Goal: Task Accomplishment & Management: Manage account settings

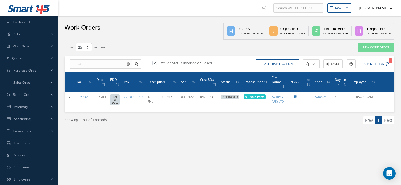
select select "25"
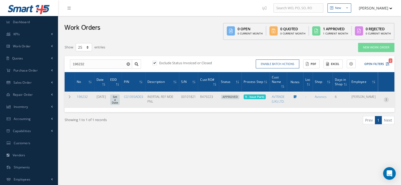
click at [385, 97] on icon at bounding box center [385, 99] width 5 height 4
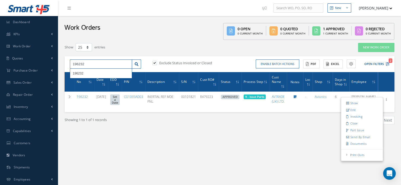
drag, startPoint x: 89, startPoint y: 64, endPoint x: 61, endPoint y: 67, distance: 28.8
click at [61, 67] on div "Show 10 25 50 100 entries New Work Order 196232 196232 Exclude Status Invoiced …" at bounding box center [229, 90] width 337 height 95
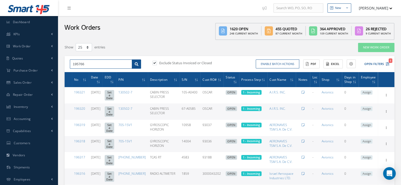
type input "195766"
click at [138, 64] on icon at bounding box center [137, 64] width 4 height 4
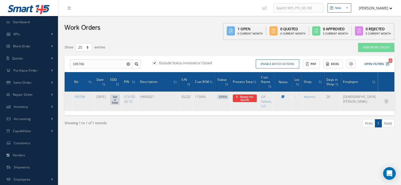
click at [387, 101] on icon at bounding box center [385, 101] width 5 height 4
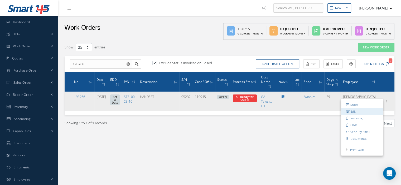
click at [353, 111] on link "Edit" at bounding box center [362, 111] width 42 height 7
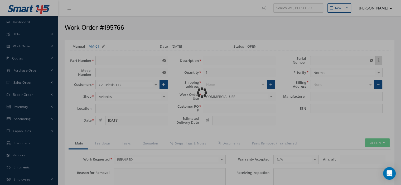
type input "ST3100-23-10"
type input "VARIOUS"
type input "07/21/2025"
type input "HANDSET"
type input "110945"
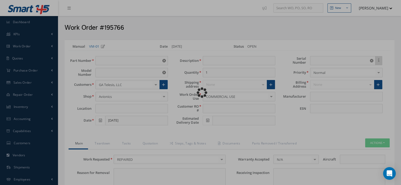
type input "05232"
type textarea "NONE"
type input "NONE"
type textarea "NONE"
type input "NONE"
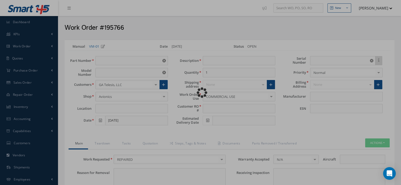
type input "N/A"
checkbox input "true"
type input "BECKER"
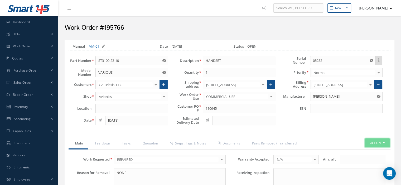
click at [384, 143] on button "Actions" at bounding box center [377, 143] width 25 height 9
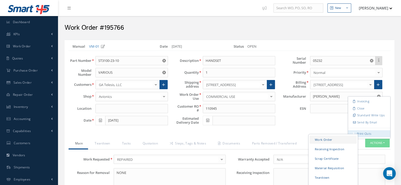
click at [331, 136] on link "Work Order" at bounding box center [332, 140] width 47 height 8
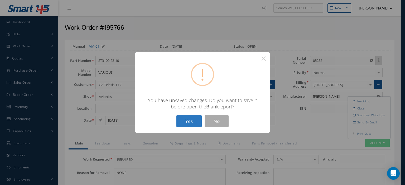
click at [192, 125] on button "Yes" at bounding box center [188, 121] width 25 height 12
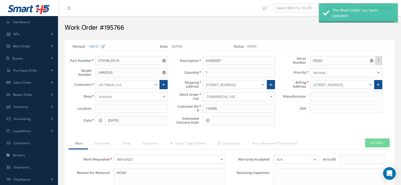
type input "BECKER"
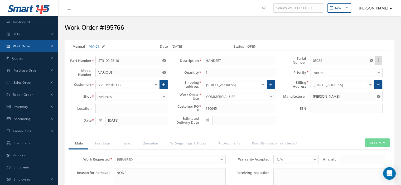
click at [26, 50] on link "Work Order" at bounding box center [29, 46] width 58 height 12
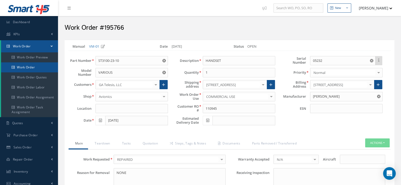
click at [27, 66] on link "Work Order" at bounding box center [29, 67] width 57 height 10
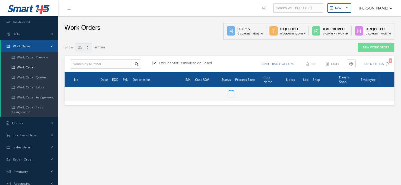
select select "25"
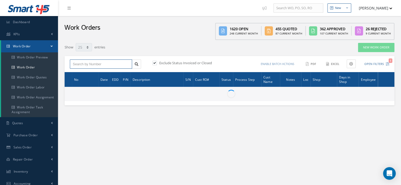
click at [79, 66] on input "text" at bounding box center [101, 64] width 62 height 9
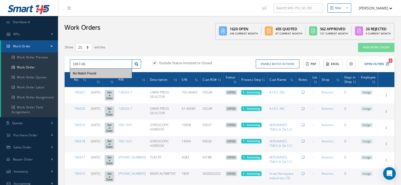
click at [81, 64] on input "1957-06" at bounding box center [101, 64] width 62 height 9
type input "195706"
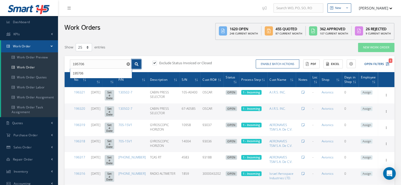
click at [135, 67] on link at bounding box center [136, 64] width 9 height 9
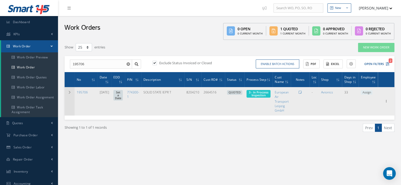
click at [67, 93] on td at bounding box center [70, 101] width 10 height 28
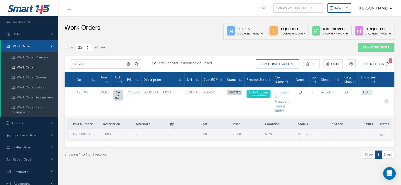
click at [384, 101] on icon at bounding box center [385, 101] width 5 height 4
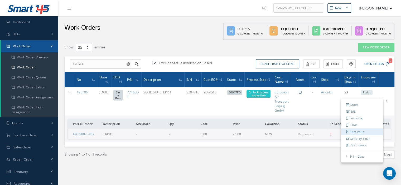
click at [359, 131] on link "Part Issue" at bounding box center [362, 132] width 42 height 7
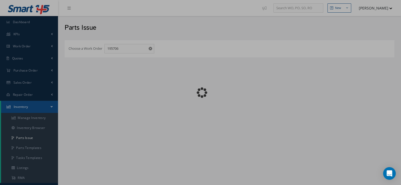
checkbox input "false"
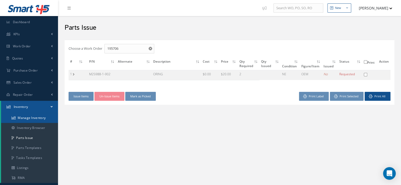
click at [44, 120] on link "Manage Inventory" at bounding box center [29, 118] width 57 height 10
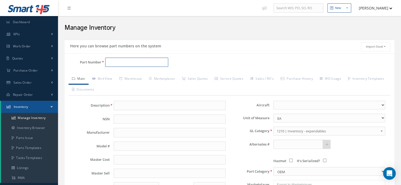
click at [121, 61] on input "Part Number" at bounding box center [136, 62] width 63 height 9
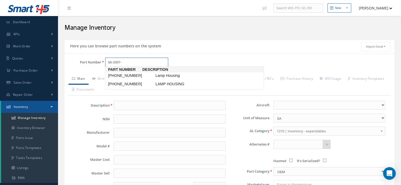
type input "66-3397-1"
click at [121, 76] on span "66-3397-1" at bounding box center [130, 76] width 47 height 6
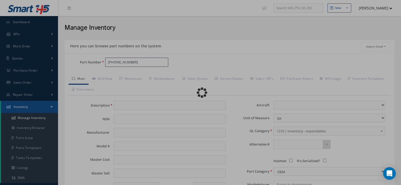
type input "Lamp Housing"
type input "BOEING"
type input "0.00"
select select
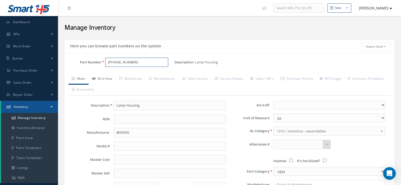
type input "66-3397-1"
click at [112, 81] on link "Bird View" at bounding box center [102, 79] width 27 height 11
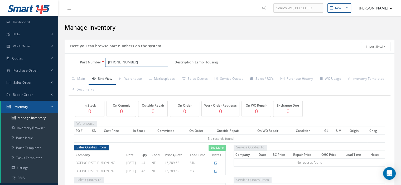
drag, startPoint x: 131, startPoint y: 62, endPoint x: 106, endPoint y: 63, distance: 25.1
click at [106, 63] on input "66-3397-1" at bounding box center [136, 62] width 63 height 9
click at [200, 80] on link "Sales Quotes" at bounding box center [194, 79] width 33 height 11
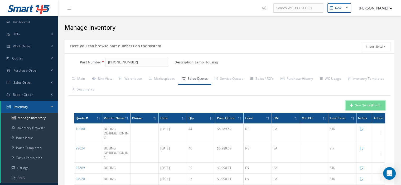
click at [361, 106] on button "New Quote (From)" at bounding box center [365, 105] width 40 height 9
type input "Lamp Housing"
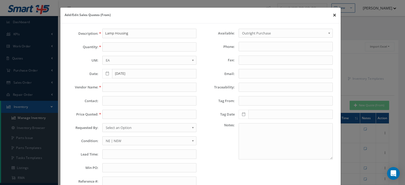
click at [329, 17] on button "×" at bounding box center [334, 15] width 12 height 15
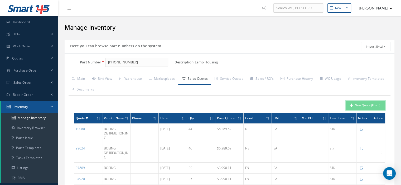
click at [352, 104] on icon "button" at bounding box center [351, 106] width 3 height 4
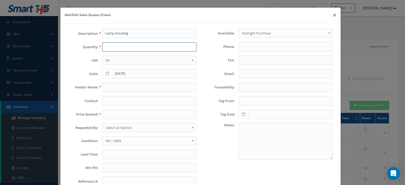
click at [118, 46] on input "text" at bounding box center [149, 46] width 94 height 9
type input "139"
click at [122, 91] on input "text" at bounding box center [149, 87] width 94 height 9
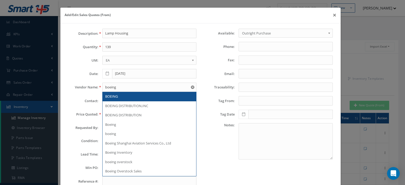
click at [122, 92] on div "BOEING" at bounding box center [149, 96] width 94 height 9
type input "BOEING"
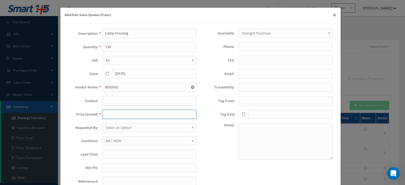
click at [118, 114] on input "text" at bounding box center [149, 114] width 94 height 9
click at [114, 116] on input "text" at bounding box center [149, 114] width 94 height 9
paste input "6,289.62"
click at [107, 115] on input "6,289.62" at bounding box center [149, 114] width 94 height 9
type input "6289.62"
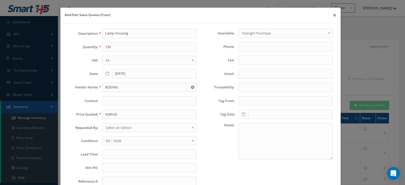
click at [112, 126] on span "Select an Option" at bounding box center [148, 128] width 84 height 6
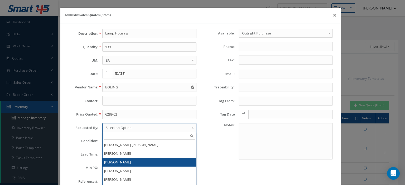
click at [118, 167] on li "[PERSON_NAME]" at bounding box center [149, 171] width 94 height 9
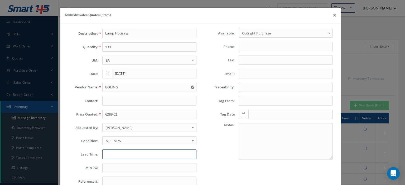
click at [119, 155] on input "text" at bounding box center [149, 154] width 94 height 9
type input "STK"
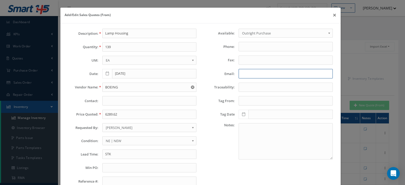
click at [249, 71] on input "Email:" at bounding box center [285, 73] width 94 height 9
paste input "sbrooks@aviall.com"
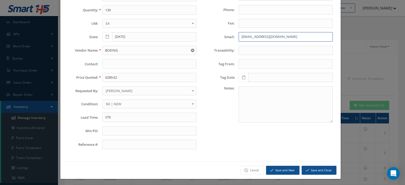
type input "sbrooks@aviall.com"
click at [319, 168] on button "Save and Close" at bounding box center [318, 170] width 35 height 9
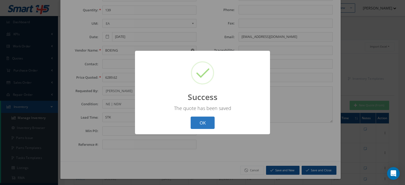
click at [200, 118] on button "OK" at bounding box center [202, 123] width 24 height 12
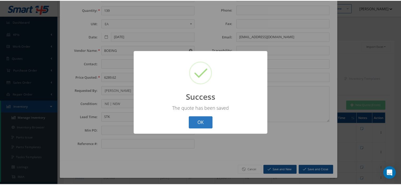
scroll to position [0, 0]
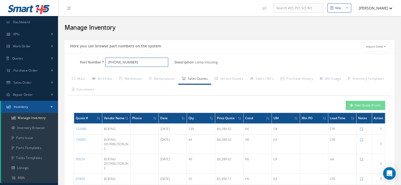
drag, startPoint x: 129, startPoint y: 62, endPoint x: 112, endPoint y: 63, distance: 16.9
click at [112, 63] on input "66-3397-1" at bounding box center [136, 62] width 63 height 9
type input "6"
type input "M"
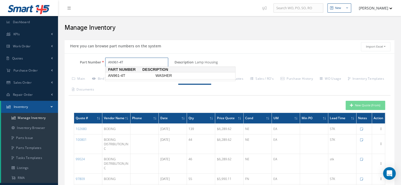
click at [114, 77] on span "AN961-4T" at bounding box center [130, 76] width 47 height 6
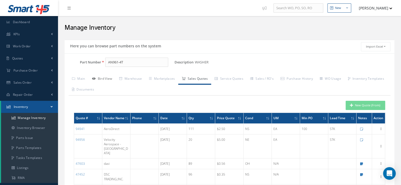
click at [110, 81] on link "Bird View" at bounding box center [102, 79] width 27 height 11
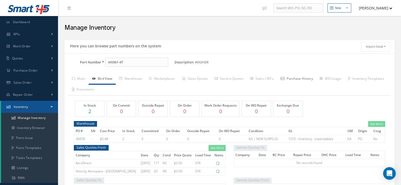
click at [296, 79] on link "Purchase History" at bounding box center [296, 79] width 39 height 11
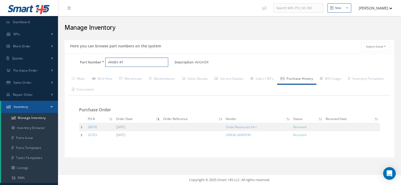
drag, startPoint x: 135, startPoint y: 64, endPoint x: 108, endPoint y: 60, distance: 26.9
click at [108, 60] on input "AN961-4T" at bounding box center [136, 62] width 63 height 9
click at [109, 79] on link "Bird View" at bounding box center [102, 79] width 27 height 11
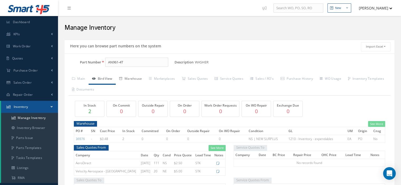
click at [138, 82] on link "Warehouse" at bounding box center [131, 79] width 30 height 11
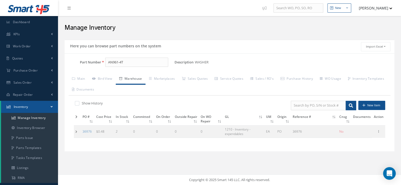
click at [78, 130] on td at bounding box center [77, 131] width 7 height 12
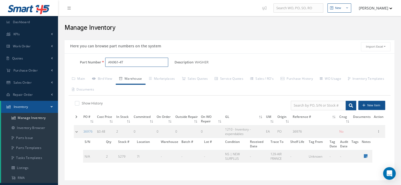
click at [106, 69] on div "Part Number AN961-4T" at bounding box center [120, 65] width 110 height 14
click at [117, 77] on span "MS35335-29" at bounding box center [130, 76] width 47 height 6
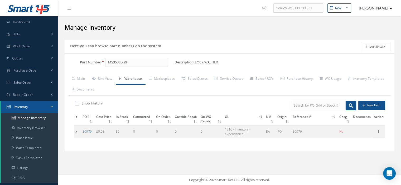
click at [77, 132] on td at bounding box center [77, 131] width 7 height 12
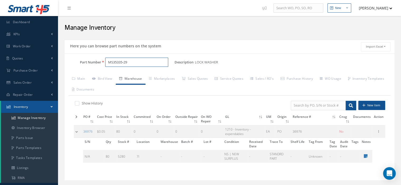
drag, startPoint x: 131, startPoint y: 62, endPoint x: 105, endPoint y: 63, distance: 26.1
click at [105, 63] on input "MS35335-29" at bounding box center [136, 62] width 63 height 9
click at [115, 72] on ul "Part Number Description 60-5160-1 CONTACT" at bounding box center [170, 74] width 130 height 14
click at [115, 76] on span "60-5160-1" at bounding box center [130, 76] width 47 height 6
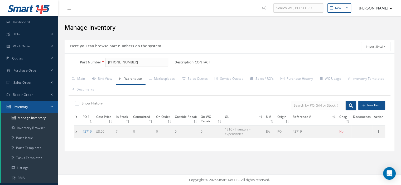
click at [77, 132] on td at bounding box center [77, 131] width 7 height 12
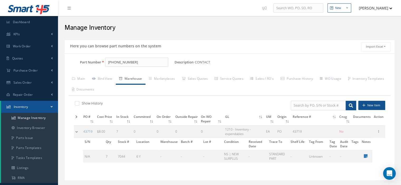
click at [77, 132] on td at bounding box center [78, 131] width 8 height 12
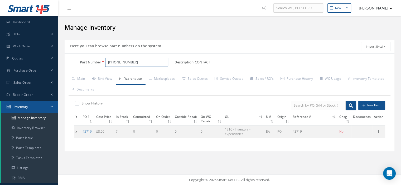
drag, startPoint x: 131, startPoint y: 61, endPoint x: 110, endPoint y: 62, distance: 20.9
click at [110, 62] on input "60-5160-1" at bounding box center [136, 62] width 63 height 9
click at [112, 63] on input "600783-1" at bounding box center [136, 62] width 63 height 9
click at [116, 75] on span "60-0783-1" at bounding box center [130, 76] width 47 height 6
type input "60-0783-1"
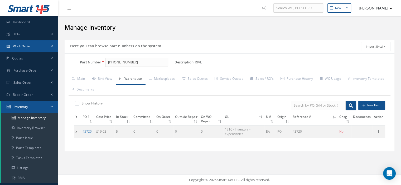
click at [22, 43] on link "Work Order" at bounding box center [29, 46] width 58 height 12
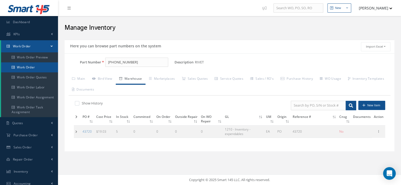
click at [28, 65] on link "Work Order" at bounding box center [29, 67] width 57 height 10
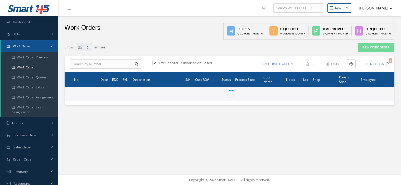
select select "25"
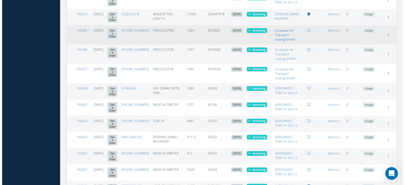
scroll to position [26, 0]
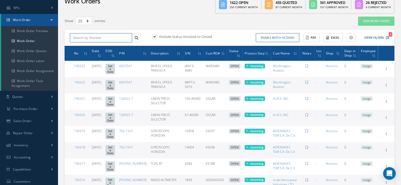
click at [86, 38] on input "text" at bounding box center [101, 37] width 62 height 9
click at [94, 43] on div "195680" at bounding box center [101, 46] width 62 height 9
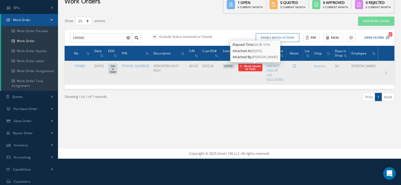
click at [257, 66] on span "2 - Book Issued to Tech" at bounding box center [250, 67] width 21 height 7
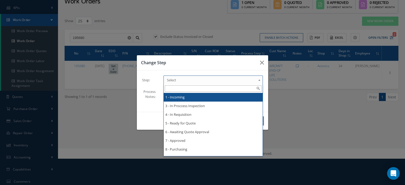
click at [247, 81] on span "Select" at bounding box center [211, 80] width 89 height 6
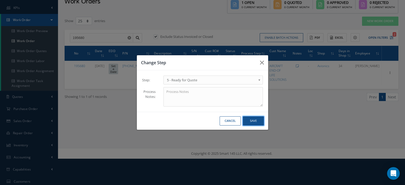
click at [253, 125] on button "Save" at bounding box center [253, 120] width 21 height 9
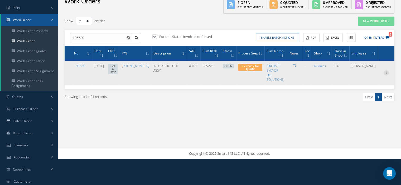
click at [386, 73] on icon at bounding box center [385, 72] width 5 height 4
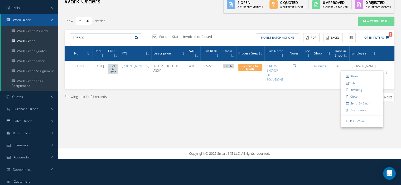
drag, startPoint x: 96, startPoint y: 37, endPoint x: 58, endPoint y: 43, distance: 37.9
click at [58, 43] on div "New New Work Order New Purchase Order New Customer Quote New Sales Order New Re…" at bounding box center [229, 66] width 343 height 185
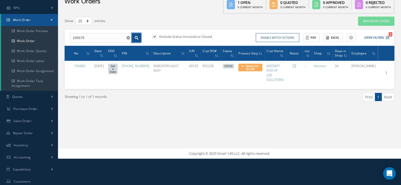
click at [138, 37] on icon at bounding box center [137, 38] width 4 height 4
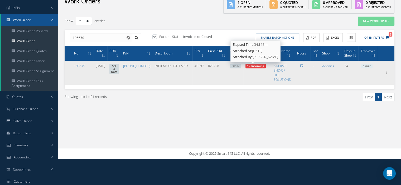
click at [255, 67] on span "1 - Incoming" at bounding box center [255, 66] width 17 height 4
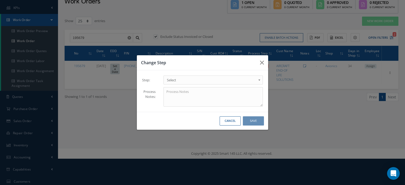
click at [259, 80] on b at bounding box center [260, 81] width 5 height 8
click at [257, 118] on button "Save" at bounding box center [253, 120] width 21 height 9
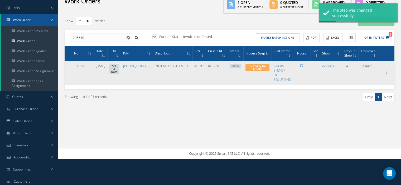
click at [367, 66] on span "Assign" at bounding box center [366, 66] width 12 height 5
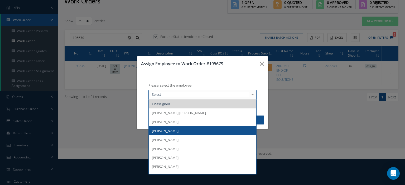
click at [191, 129] on span "[PERSON_NAME]" at bounding box center [202, 130] width 107 height 9
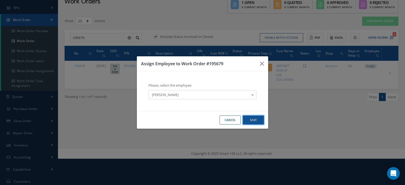
click at [251, 118] on button "Save" at bounding box center [253, 120] width 21 height 9
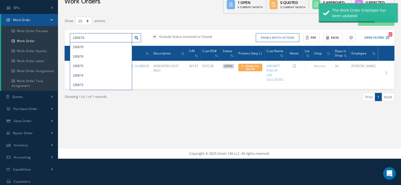
drag, startPoint x: 100, startPoint y: 38, endPoint x: 71, endPoint y: 37, distance: 29.5
click at [71, 37] on input "195679" at bounding box center [101, 37] width 62 height 9
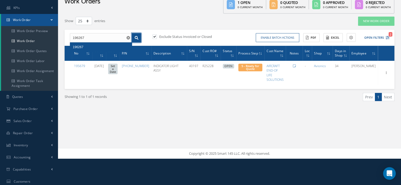
click at [134, 36] on link at bounding box center [136, 37] width 9 height 9
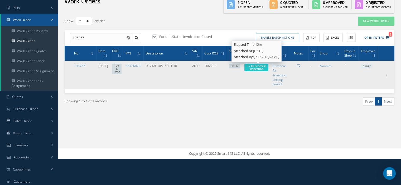
click at [255, 70] on span "3 - In Proccess Inspection" at bounding box center [256, 67] width 19 height 7
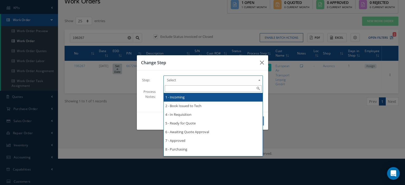
click at [243, 78] on span "Select" at bounding box center [211, 80] width 89 height 6
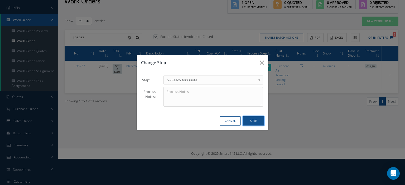
click at [249, 120] on button "Save" at bounding box center [253, 120] width 21 height 9
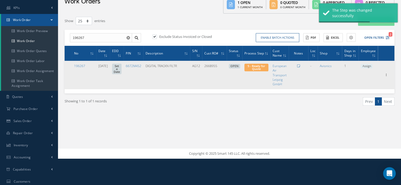
click at [366, 66] on span "Assign" at bounding box center [366, 66] width 12 height 5
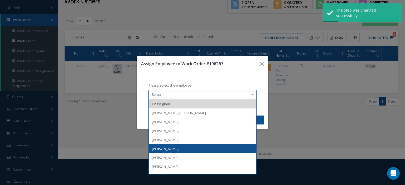
click at [166, 147] on span "[PERSON_NAME]" at bounding box center [165, 148] width 27 height 5
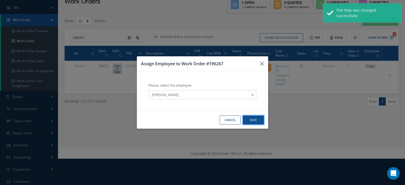
click at [261, 123] on button "Save" at bounding box center [253, 120] width 21 height 9
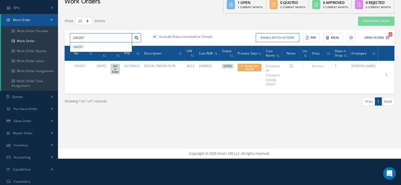
drag, startPoint x: 98, startPoint y: 36, endPoint x: 63, endPoint y: 38, distance: 35.1
click at [63, 38] on div "Show 10 25 50 100 entries New Work Order 196267 196267 Exclude Status Invoiced …" at bounding box center [229, 67] width 337 height 103
click at [139, 39] on link at bounding box center [136, 37] width 9 height 9
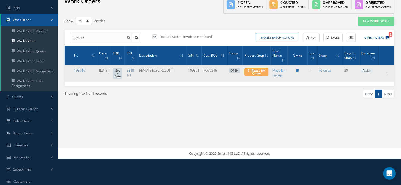
click at [364, 68] on span "Assign" at bounding box center [366, 70] width 12 height 5
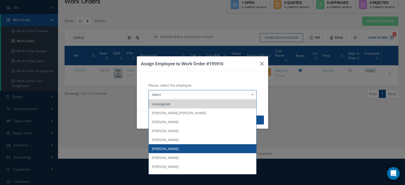
click at [252, 97] on div at bounding box center [252, 94] width 7 height 9
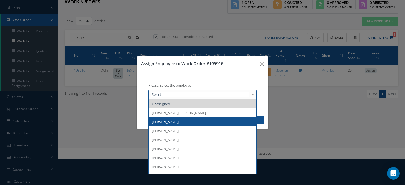
scroll to position [26, 0]
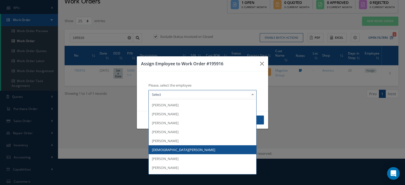
click at [173, 151] on ul "Unassigned Alexis Joaquin Padilla Bernabe Cortazar Brandon Ravelo Carlos Pena D…" at bounding box center [202, 123] width 107 height 152
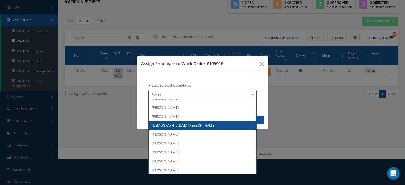
click at [190, 127] on span "[DEMOGRAPHIC_DATA][PERSON_NAME]" at bounding box center [202, 125] width 107 height 9
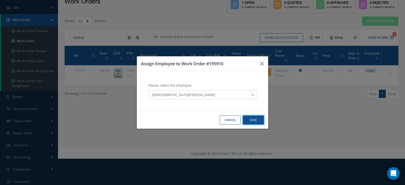
click at [251, 123] on button "Save" at bounding box center [253, 120] width 21 height 9
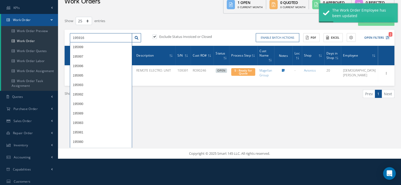
drag, startPoint x: 86, startPoint y: 40, endPoint x: 74, endPoint y: 38, distance: 12.1
click at [74, 38] on input "195916" at bounding box center [101, 37] width 62 height 9
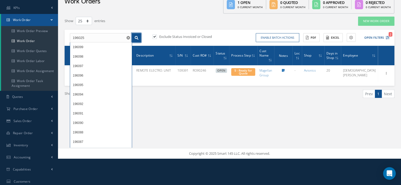
click at [133, 35] on link at bounding box center [136, 37] width 9 height 9
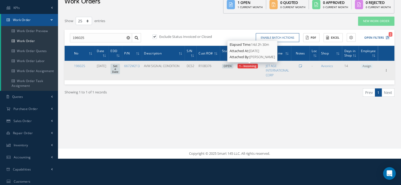
click at [246, 67] on span "1 - Incoming" at bounding box center [247, 66] width 17 height 4
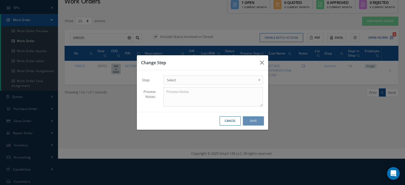
click at [253, 82] on span "Select" at bounding box center [211, 80] width 89 height 6
click at [248, 123] on button "Save" at bounding box center [253, 120] width 21 height 9
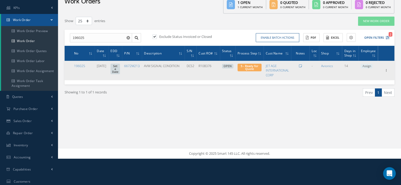
click at [370, 65] on span "Assign" at bounding box center [366, 66] width 12 height 5
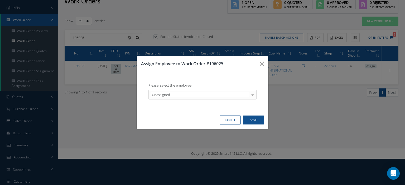
click at [251, 97] on div at bounding box center [252, 94] width 7 height 9
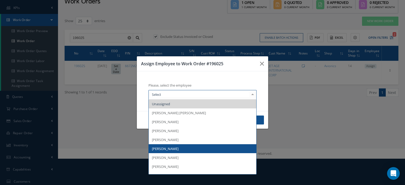
click at [174, 148] on span "[PERSON_NAME]" at bounding box center [202, 148] width 107 height 9
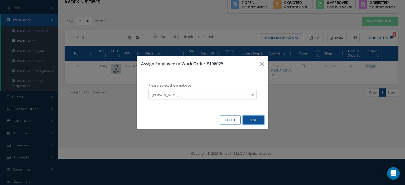
click at [250, 123] on button "Save" at bounding box center [253, 120] width 21 height 9
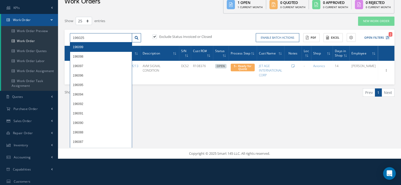
drag, startPoint x: 97, startPoint y: 40, endPoint x: 66, endPoint y: 44, distance: 31.6
click at [66, 44] on div "196025 196099 196098 196097 196096 196095 196094 196092 196091 196090 196088 19…" at bounding box center [230, 38] width 330 height 16
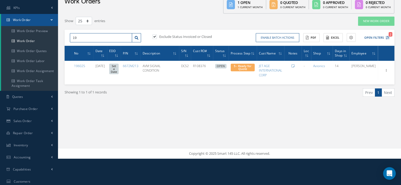
type input "1"
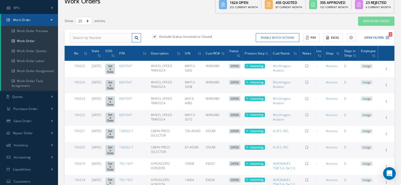
click at [47, 22] on link "Work Order" at bounding box center [29, 20] width 57 height 12
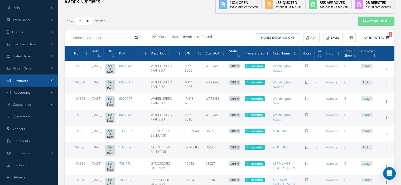
click at [25, 78] on link "Inventory" at bounding box center [29, 81] width 58 height 12
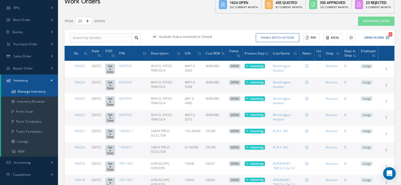
click at [26, 92] on link "Manage Inventory" at bounding box center [29, 92] width 57 height 10
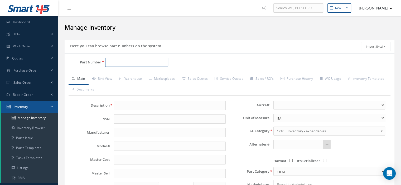
click at [115, 61] on input "Part Number" at bounding box center [136, 62] width 63 height 9
type input "20200-1104-0102"
click at [83, 79] on link "Main" at bounding box center [78, 79] width 20 height 11
drag, startPoint x: 148, startPoint y: 64, endPoint x: 108, endPoint y: 62, distance: 39.8
click at [108, 62] on input "20200-1104-0102" at bounding box center [136, 62] width 63 height 9
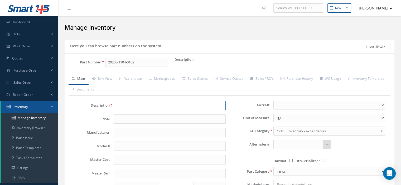
click at [118, 103] on input "text" at bounding box center [170, 105] width 112 height 9
paste input "LINER, B"
drag, startPoint x: 139, startPoint y: 105, endPoint x: 110, endPoint y: 105, distance: 28.7
click at [110, 105] on div "LINER, B" at bounding box center [170, 105] width 120 height 9
paste input "RACKET"
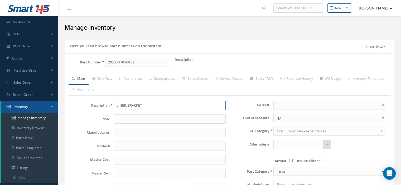
scroll to position [105, 0]
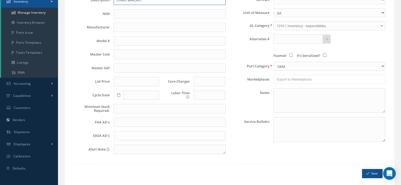
type input "LINER, BRACKET"
click at [285, 104] on textarea at bounding box center [329, 100] width 112 height 25
click at [372, 173] on button "Save" at bounding box center [372, 173] width 21 height 9
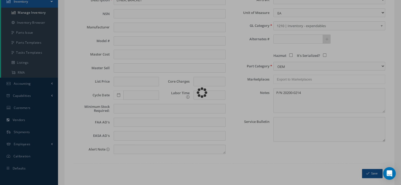
type textarea "P/N 20200-0214 -- [PERSON_NAME] [DATE] 02:55PM"
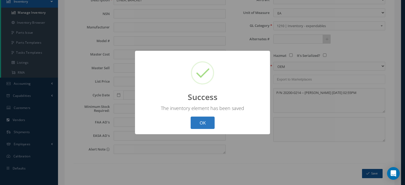
click at [209, 125] on button "OK" at bounding box center [202, 123] width 24 height 12
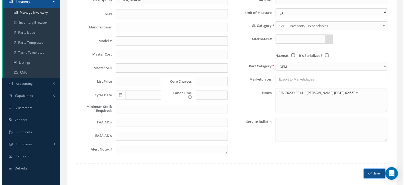
scroll to position [0, 0]
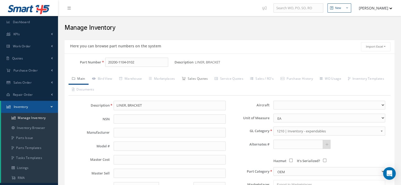
click at [201, 79] on link "Sales Quotes" at bounding box center [194, 79] width 33 height 11
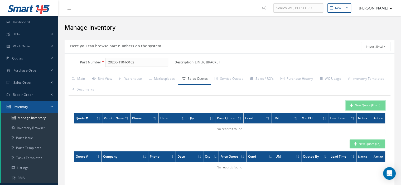
click at [359, 104] on button "New Quote (From)" at bounding box center [365, 105] width 40 height 9
type input "LINER, BRACKET"
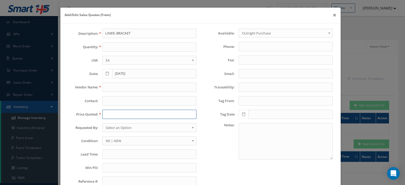
click at [116, 112] on input "text" at bounding box center [149, 114] width 94 height 9
paste input "102.07"
type input "102.07"
click at [115, 87] on input "text" at bounding box center [149, 87] width 94 height 9
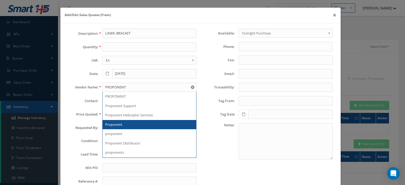
click at [118, 124] on span "Proponent" at bounding box center [113, 124] width 17 height 5
type input "Proponent"
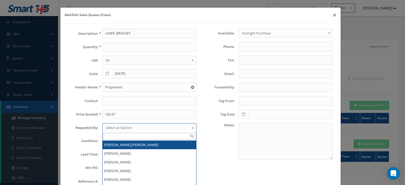
click at [121, 128] on span "Select an Option" at bounding box center [148, 128] width 84 height 6
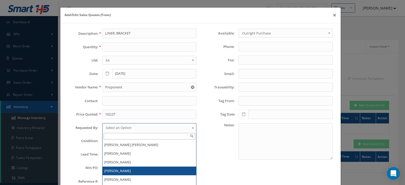
click at [121, 170] on li "[PERSON_NAME]" at bounding box center [149, 171] width 94 height 9
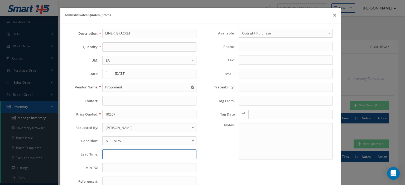
click at [113, 155] on input "text" at bounding box center [149, 154] width 94 height 9
click at [111, 153] on input "STK,Brea,CA" at bounding box center [149, 154] width 94 height 9
click at [120, 154] on input "STK, Brea,CA" at bounding box center [149, 154] width 94 height 9
type input "STK, Brea, CA"
click at [107, 51] on input "text" at bounding box center [149, 46] width 94 height 9
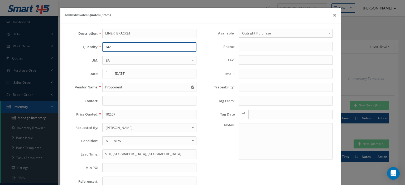
type input "342"
click at [256, 72] on input "Email:" at bounding box center [285, 73] width 94 height 9
paste input "support@proponent.com"
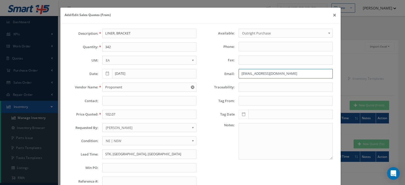
scroll to position [37, 0]
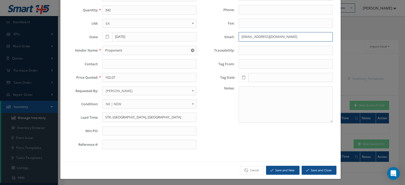
type input "support@proponent.com"
click at [316, 168] on button "Save and Close" at bounding box center [318, 170] width 35 height 9
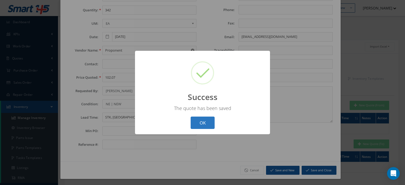
click at [208, 125] on button "OK" at bounding box center [202, 123] width 24 height 12
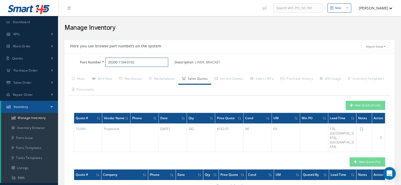
click at [142, 63] on input "20200-1104-0102" at bounding box center [136, 62] width 63 height 9
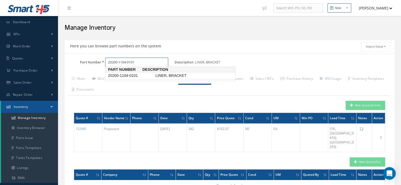
click at [143, 76] on span "20200-1104-0101" at bounding box center [130, 76] width 47 height 6
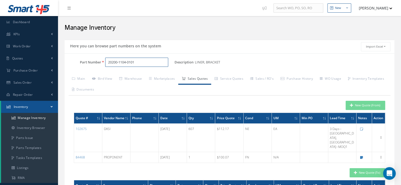
drag, startPoint x: 145, startPoint y: 61, endPoint x: 106, endPoint y: 61, distance: 39.0
click at [104, 61] on div "20200-1104-0101" at bounding box center [137, 62] width 73 height 9
type input "20200-1104-0101"
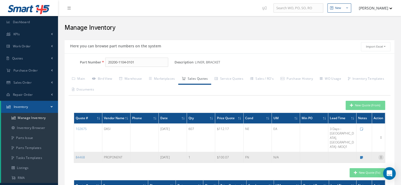
click at [379, 155] on icon at bounding box center [380, 157] width 5 height 4
click at [356, 158] on link "Edit" at bounding box center [357, 161] width 42 height 7
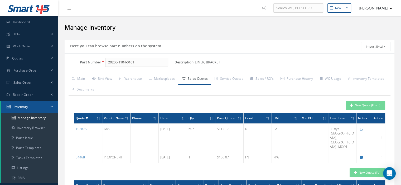
type input "PROPONENT"
type input "1"
type input "12/22/2022"
type input "PROPONENT"
type input "[PERSON_NAME]"
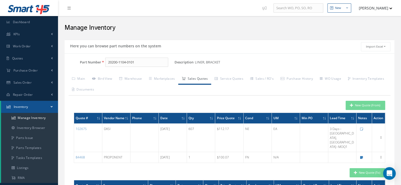
type input "100.0700"
type textarea "donotreply@proponent.com>MIN$35"
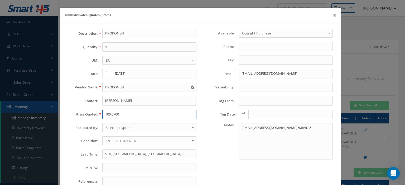
drag, startPoint x: 119, startPoint y: 114, endPoint x: 97, endPoint y: 112, distance: 22.4
click at [97, 112] on div "Price Quoted: 100.0700" at bounding box center [132, 114] width 136 height 9
type input "102.07"
click at [122, 127] on span "Select an Option" at bounding box center [148, 128] width 84 height 6
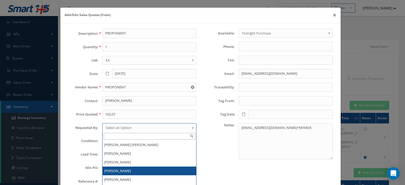
click at [118, 169] on li "[PERSON_NAME]" at bounding box center [149, 171] width 94 height 9
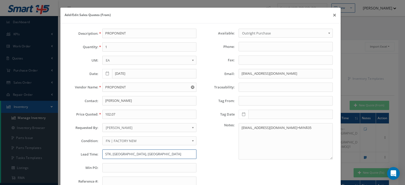
click at [111, 151] on input "STK, Brea, CA" at bounding box center [149, 154] width 94 height 9
type input "STK"
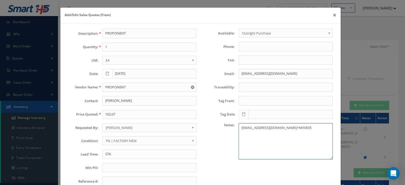
drag, startPoint x: 285, startPoint y: 127, endPoint x: 240, endPoint y: 129, distance: 44.8
click at [240, 129] on textarea "donotreply@proponent.com>MIN$35" at bounding box center [285, 141] width 94 height 36
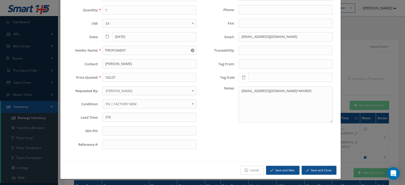
click at [246, 170] on link "Cancel" at bounding box center [252, 170] width 24 height 9
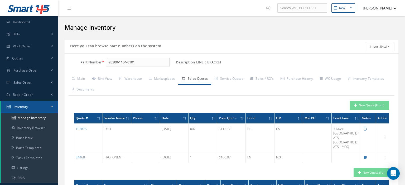
scroll to position [0, 0]
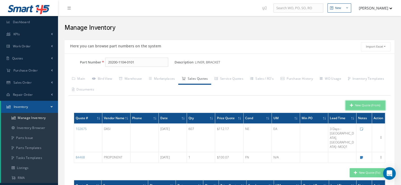
click at [361, 107] on button "New Quote (From)" at bounding box center [365, 105] width 40 height 9
type input "LINER, BRACKET"
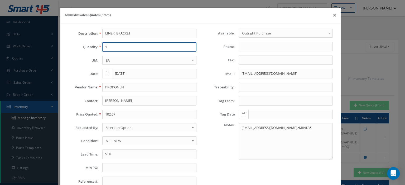
click at [139, 48] on input "1" at bounding box center [149, 46] width 94 height 9
type input "607"
drag, startPoint x: 129, startPoint y: 89, endPoint x: 133, endPoint y: 92, distance: 5.2
click at [132, 91] on input "PROPONENT" at bounding box center [149, 87] width 94 height 9
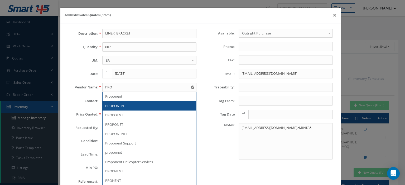
click at [120, 102] on div "PROPONENT" at bounding box center [149, 105] width 94 height 9
type input "PROPONENT"
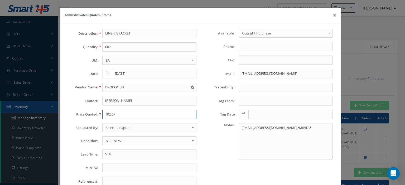
click at [117, 115] on input "102.07" at bounding box center [149, 114] width 94 height 9
type input "102.07"
click at [116, 126] on span "Select an Option" at bounding box center [148, 128] width 84 height 6
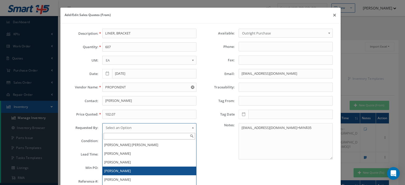
click at [118, 170] on li "[PERSON_NAME]" at bounding box center [149, 171] width 94 height 9
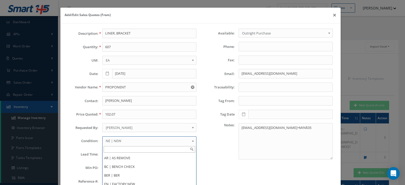
click at [117, 138] on span "NE | NEW" at bounding box center [148, 141] width 84 height 6
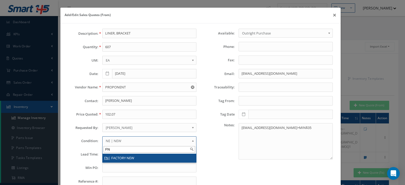
type input "FN"
click at [117, 156] on li "FN | FACTORY NEW" at bounding box center [149, 158] width 94 height 9
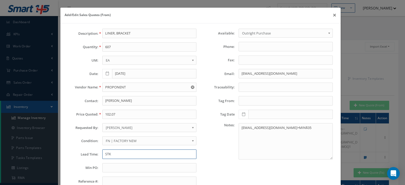
click at [116, 155] on input "STK" at bounding box center [149, 154] width 94 height 9
type input "STK- BREA CA"
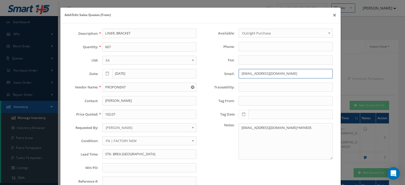
click at [240, 73] on input "support@proponent.com" at bounding box center [285, 73] width 94 height 9
paste input "email"
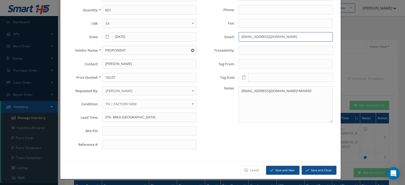
type input "support@proponent.com"
click at [306, 166] on button "Save and Close" at bounding box center [318, 170] width 35 height 9
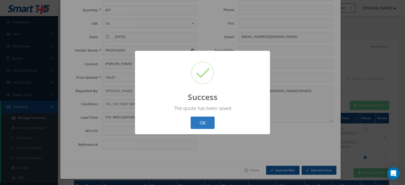
click at [206, 125] on button "OK" at bounding box center [202, 123] width 24 height 12
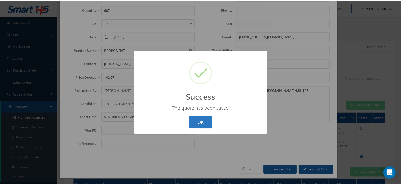
scroll to position [0, 0]
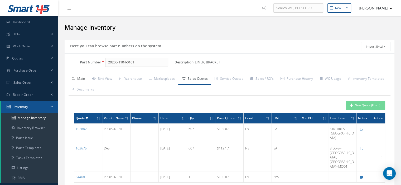
click at [81, 79] on link "Main" at bounding box center [78, 79] width 20 height 11
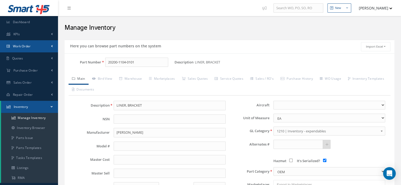
click at [38, 47] on link "Work Order" at bounding box center [29, 46] width 58 height 12
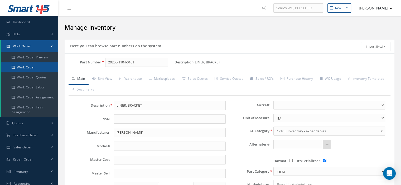
click at [41, 66] on link "Work Order" at bounding box center [29, 67] width 57 height 10
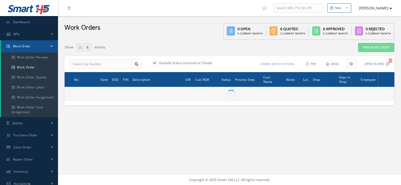
select select "25"
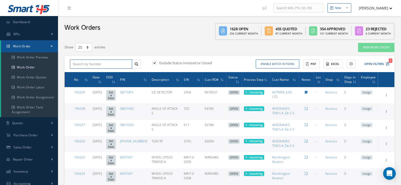
click at [99, 65] on input "text" at bounding box center [101, 64] width 62 height 9
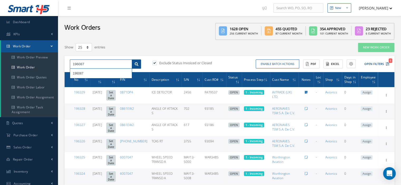
type input "196087"
click at [135, 62] on icon at bounding box center [137, 64] width 4 height 4
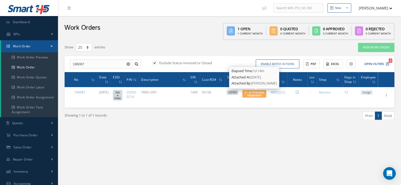
click at [261, 95] on span "3 - In Proccess Inspection" at bounding box center [253, 93] width 19 height 7
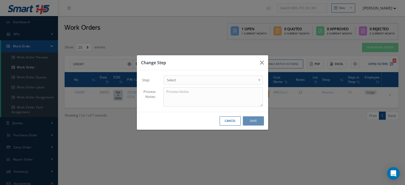
click at [253, 82] on span "Select" at bounding box center [211, 80] width 89 height 6
click at [243, 123] on button "Save" at bounding box center [253, 120] width 21 height 9
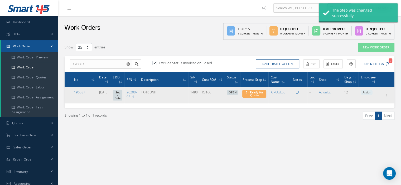
click at [367, 94] on span "Assign" at bounding box center [366, 92] width 12 height 5
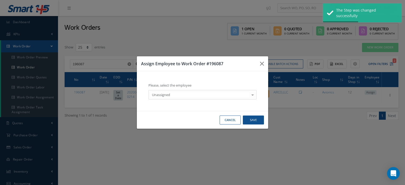
click at [253, 95] on div at bounding box center [252, 94] width 7 height 9
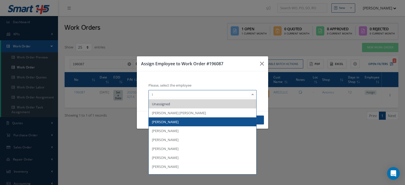
type input "IC"
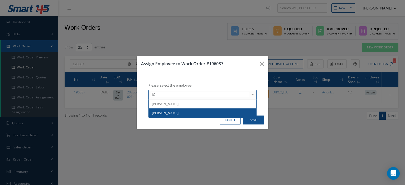
click at [183, 114] on span "[PERSON_NAME]" at bounding box center [202, 113] width 107 height 9
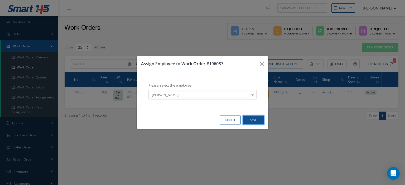
click at [246, 120] on button "Save" at bounding box center [253, 120] width 21 height 9
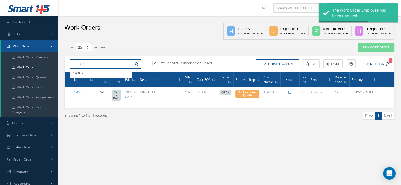
drag, startPoint x: 99, startPoint y: 66, endPoint x: 66, endPoint y: 67, distance: 32.5
click at [66, 67] on div "196087 196087" at bounding box center [105, 64] width 79 height 9
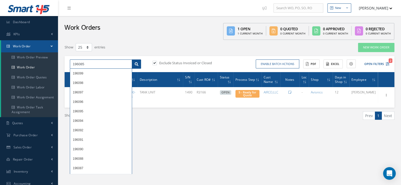
type input "196085"
click at [135, 61] on link at bounding box center [136, 64] width 9 height 9
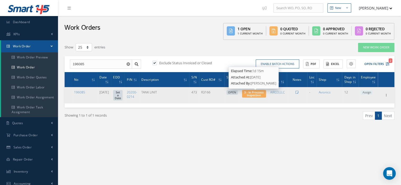
click at [253, 96] on span "3 - In Proccess Inspection" at bounding box center [253, 93] width 19 height 7
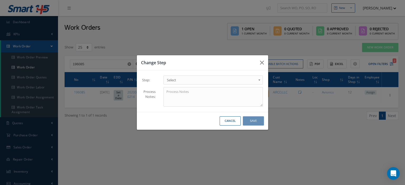
click at [254, 81] on span "Select" at bounding box center [211, 80] width 89 height 6
click at [246, 121] on button "Save" at bounding box center [253, 120] width 21 height 9
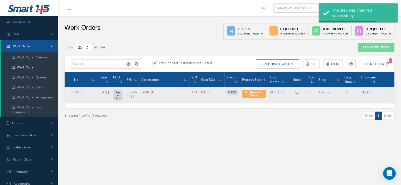
click at [370, 93] on span "Assign" at bounding box center [366, 92] width 12 height 5
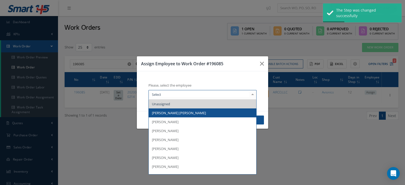
type input "I"
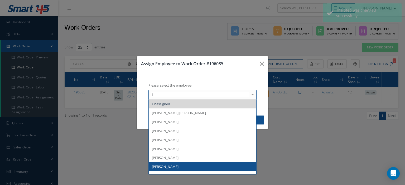
click at [175, 166] on span "[PERSON_NAME]" at bounding box center [165, 166] width 27 height 5
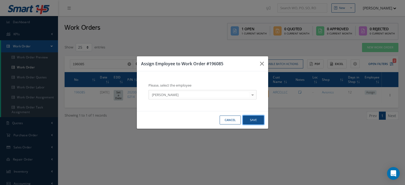
click at [257, 117] on button "Save" at bounding box center [253, 120] width 21 height 9
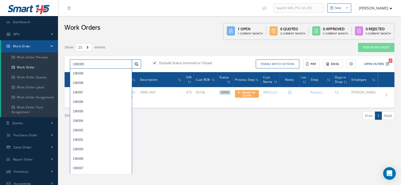
drag, startPoint x: 96, startPoint y: 65, endPoint x: 57, endPoint y: 66, distance: 39.0
click at [59, 65] on div "New New Work Order New Purchase Order New Customer Quote New Sales Order New Re…" at bounding box center [229, 137] width 343 height 275
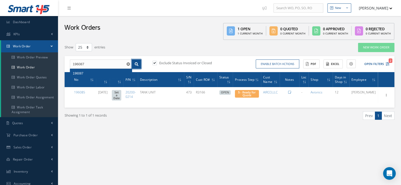
click at [136, 63] on icon at bounding box center [137, 64] width 4 height 4
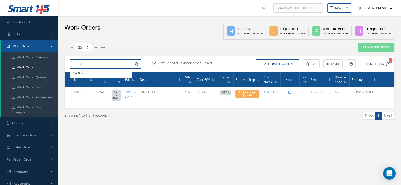
drag, startPoint x: 89, startPoint y: 67, endPoint x: 63, endPoint y: 69, distance: 26.1
click at [65, 69] on div "196087 196087 Exclude Status Invoiced or Closed Enable batch actions Update Wor…" at bounding box center [230, 64] width 330 height 16
type input "196085"
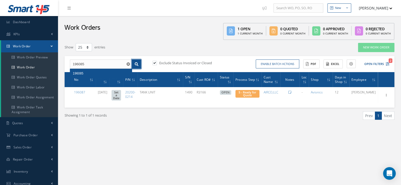
click at [137, 65] on icon at bounding box center [137, 64] width 4 height 4
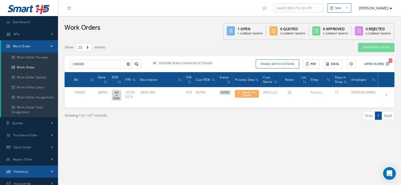
click at [24, 172] on span "Inventory" at bounding box center [21, 171] width 14 height 4
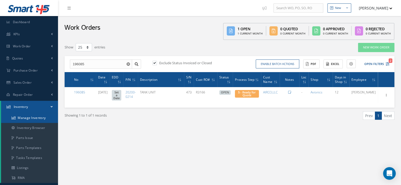
click at [44, 119] on link "Manage Inventory" at bounding box center [29, 118] width 57 height 10
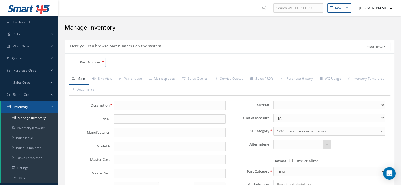
click at [116, 61] on input "Part Number" at bounding box center [136, 62] width 63 height 9
paste input "66-3397-1"
type input "66-3397-1"
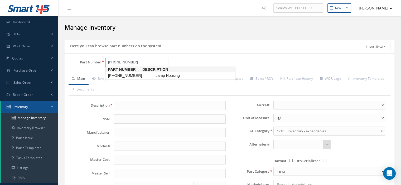
click at [124, 77] on span "66-3397-1" at bounding box center [130, 76] width 47 height 6
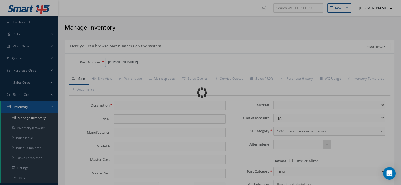
type input "Lamp Housing"
type input "BOEING"
type input "0.00"
select select
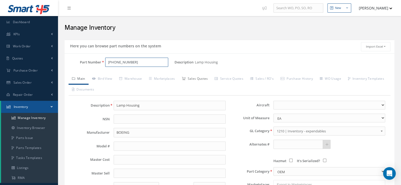
type input "66-3397-1"
click at [193, 80] on link "Sales Quotes" at bounding box center [194, 79] width 33 height 11
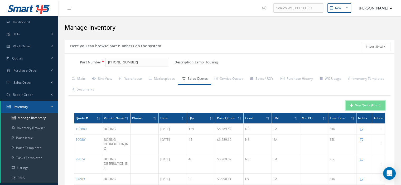
click at [355, 107] on button "New Quote (From)" at bounding box center [365, 105] width 40 height 9
type input "Lamp Housing"
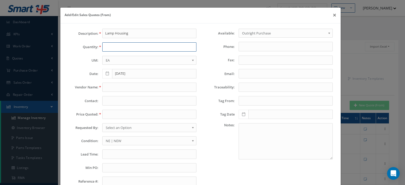
click at [108, 48] on input "text" at bounding box center [149, 46] width 94 height 9
click at [111, 88] on input "text" at bounding box center [149, 87] width 94 height 9
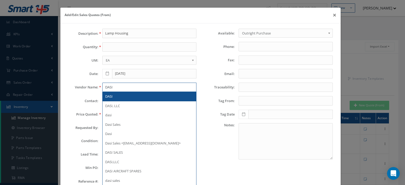
type input "DASI"
click at [110, 92] on div "DASI" at bounding box center [149, 96] width 94 height 9
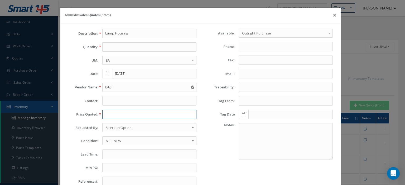
click at [107, 111] on input "text" at bounding box center [149, 114] width 94 height 9
click at [115, 115] on input "text" at bounding box center [149, 114] width 94 height 9
paste input "6582.54"
type input "6582.54"
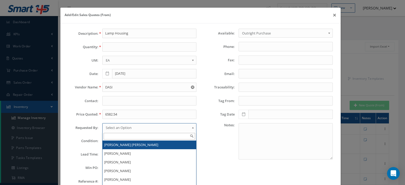
click at [129, 129] on span "Select an Option" at bounding box center [148, 128] width 84 height 6
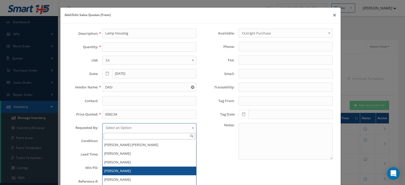
click at [121, 167] on li "[PERSON_NAME]" at bounding box center [149, 171] width 94 height 9
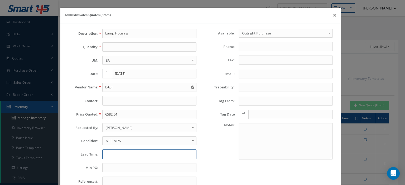
click at [110, 155] on input "text" at bounding box center [149, 154] width 94 height 9
paste input "3 Days"
click at [130, 154] on input "3 Days--" at bounding box center [149, 154] width 94 height 9
paste input "Dallas Central"
type input "3 Days--Dallas Central"
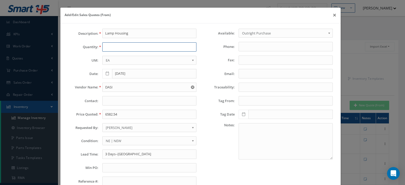
click at [104, 46] on input "text" at bounding box center [149, 46] width 94 height 9
type input "11"
click at [160, 151] on input "3 Days--Dallas Central" at bounding box center [149, 154] width 94 height 9
type input "3 Days--Dallas Central--MOQ 1"
click at [249, 74] on input "Email:" at bounding box center [285, 73] width 94 height 9
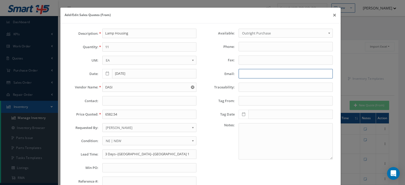
paste input "sales@dasi.com"
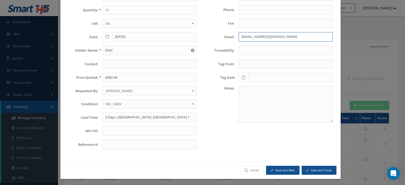
type input "sales@dasi.com"
click at [306, 169] on icon "submit" at bounding box center [307, 171] width 3 height 4
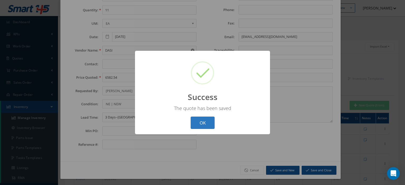
click at [207, 126] on button "OK" at bounding box center [202, 123] width 24 height 12
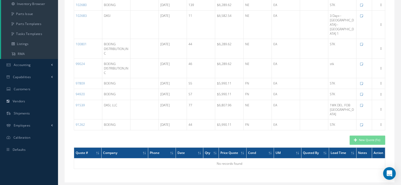
scroll to position [0, 0]
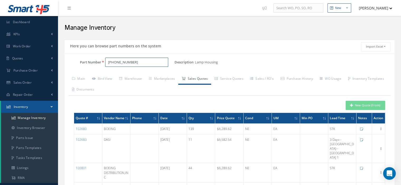
drag, startPoint x: 124, startPoint y: 60, endPoint x: 106, endPoint y: 60, distance: 18.2
click at [106, 60] on input "66-3397-1" at bounding box center [136, 62] width 63 height 9
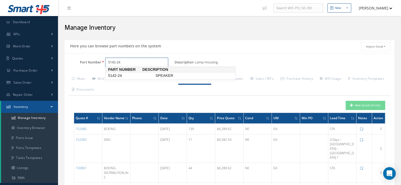
click at [122, 74] on span "5142-24" at bounding box center [130, 76] width 47 height 6
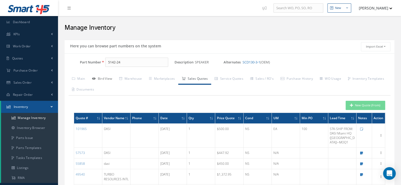
click at [112, 76] on link "Bird View" at bounding box center [102, 79] width 27 height 11
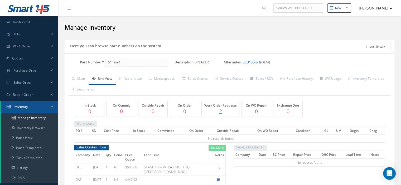
click at [247, 63] on link "SCD130-3-1" at bounding box center [251, 62] width 18 height 5
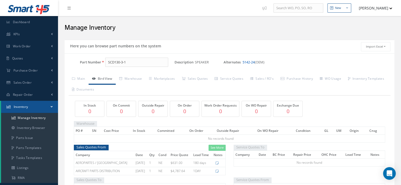
click at [247, 62] on link "5142-24" at bounding box center [248, 62] width 12 height 5
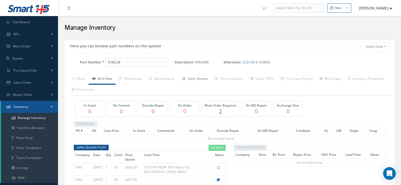
click at [203, 77] on link "Sales Quotes" at bounding box center [194, 79] width 33 height 11
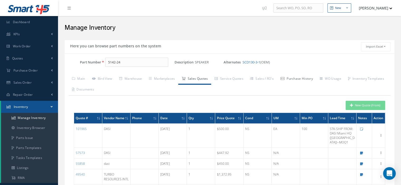
click at [293, 80] on link "Purchase History" at bounding box center [296, 79] width 39 height 11
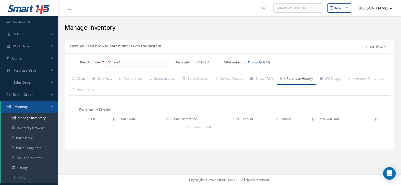
click at [257, 62] on link "SCD130-3-1" at bounding box center [251, 62] width 18 height 5
click at [191, 80] on link "Sales Quotes" at bounding box center [194, 79] width 33 height 11
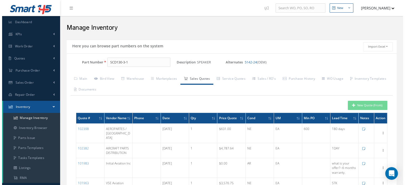
scroll to position [26, 0]
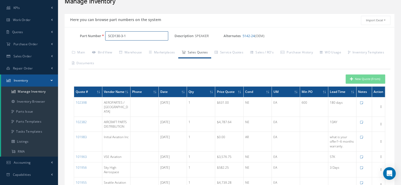
drag, startPoint x: 136, startPoint y: 38, endPoint x: 109, endPoint y: 36, distance: 27.5
click at [109, 36] on input "SCD130-3-1" at bounding box center [136, 35] width 63 height 9
click at [245, 37] on link "5142-24" at bounding box center [248, 35] width 12 height 5
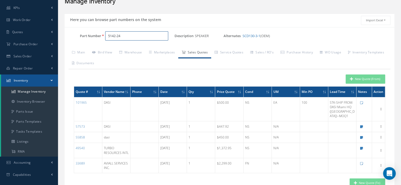
drag, startPoint x: 128, startPoint y: 38, endPoint x: 108, endPoint y: 36, distance: 20.4
click at [108, 36] on input "5142-24" at bounding box center [136, 35] width 63 height 9
click at [130, 48] on span "LP64621" at bounding box center [130, 50] width 47 height 6
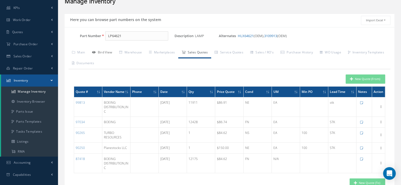
click at [109, 51] on link "Bird View" at bounding box center [102, 52] width 27 height 11
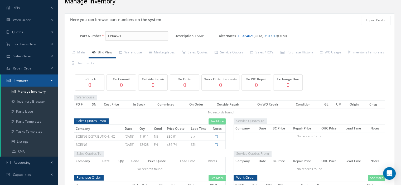
click at [246, 36] on link "HLX64621" at bounding box center [246, 35] width 16 height 5
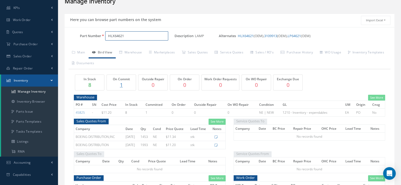
drag, startPoint x: 139, startPoint y: 37, endPoint x: 102, endPoint y: 35, distance: 36.9
click at [102, 35] on div "HLX64621" at bounding box center [137, 35] width 73 height 9
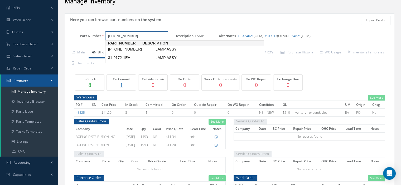
click at [116, 47] on span "31-9172-1" at bounding box center [130, 50] width 47 height 6
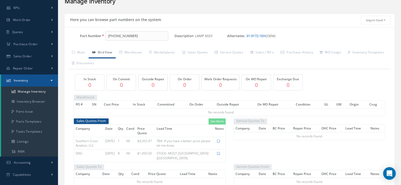
click at [255, 35] on link "31-9172-1EH" at bounding box center [255, 35] width 19 height 5
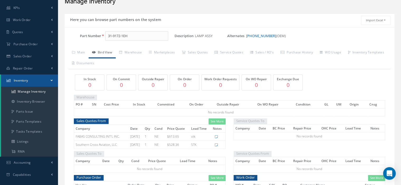
click at [251, 35] on link "31-9172-1" at bounding box center [261, 35] width 30 height 5
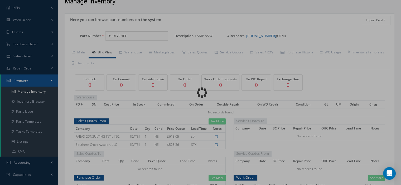
type input "31-9172-1"
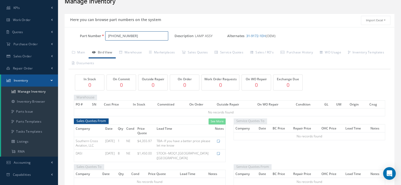
drag, startPoint x: 129, startPoint y: 37, endPoint x: 108, endPoint y: 37, distance: 20.8
click at [108, 37] on input "31-9172-1" at bounding box center [136, 35] width 63 height 9
click at [203, 52] on link "Sales Quotes" at bounding box center [194, 52] width 33 height 11
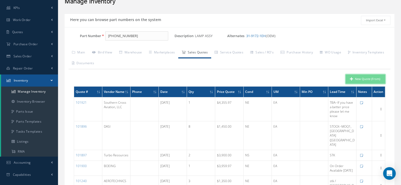
click at [358, 81] on button "New Quote (From)" at bounding box center [365, 79] width 40 height 9
type input "LAMP ASSY"
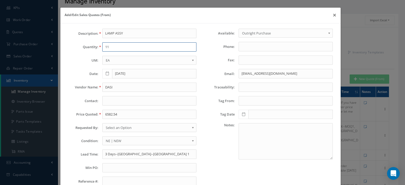
click at [107, 49] on input "11" at bounding box center [149, 46] width 94 height 9
type input "1"
click at [108, 115] on input "6582.54" at bounding box center [149, 114] width 94 height 9
paste input "3,959.97"
click at [107, 115] on input "3,959.97" at bounding box center [149, 114] width 94 height 9
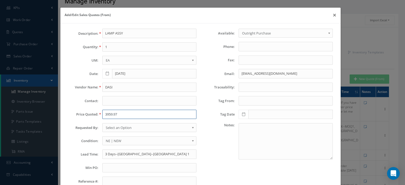
type input "3959.97"
click at [114, 126] on span "Select an Option" at bounding box center [148, 128] width 84 height 6
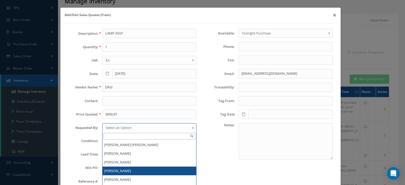
click at [117, 171] on li "[PERSON_NAME]" at bounding box center [149, 171] width 94 height 9
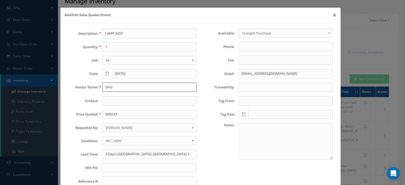
click at [111, 89] on input "DASI" at bounding box center [149, 87] width 94 height 9
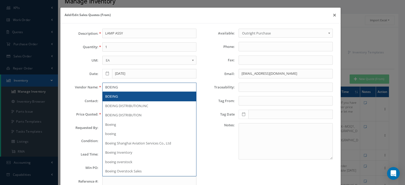
type input "BOEING"
click at [112, 92] on div "BOEING" at bounding box center [149, 96] width 94 height 9
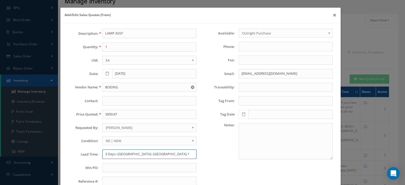
click at [112, 153] on input "3 Days--Dallas Central--MOQ 1" at bounding box center [149, 154] width 94 height 9
type input "STK"
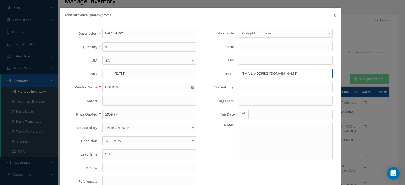
click at [241, 71] on input "sales@dasi.com" at bounding box center [285, 73] width 94 height 9
paste input "brooks@aviall"
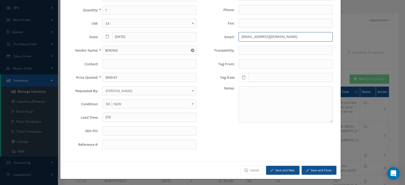
type input "sbrooks@aviall.com"
click at [317, 169] on button "Save and Close" at bounding box center [318, 170] width 35 height 9
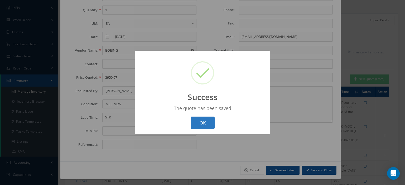
click at [203, 122] on button "OK" at bounding box center [202, 123] width 24 height 12
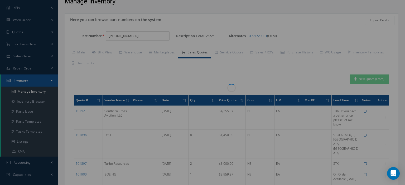
scroll to position [0, 0]
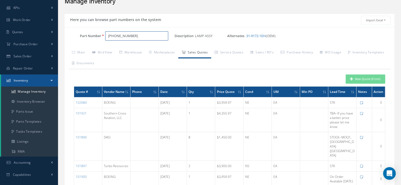
drag, startPoint x: 124, startPoint y: 36, endPoint x: 84, endPoint y: 34, distance: 40.1
click at [85, 34] on div "Part Number 31-9172-1" at bounding box center [120, 35] width 110 height 9
paste input "SCD130-3-1"
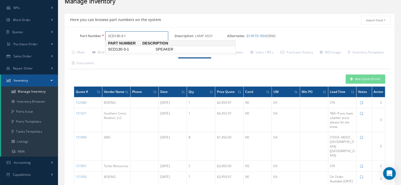
click at [121, 49] on span "SCD130-3-1" at bounding box center [130, 50] width 47 height 6
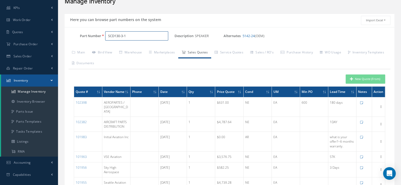
type input "SCD130-3-1"
click at [370, 78] on button "New Quote (From)" at bounding box center [365, 79] width 40 height 9
type input "SPEAKER"
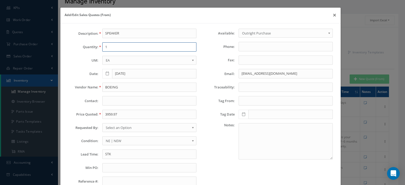
click at [113, 48] on input "1" at bounding box center [149, 46] width 94 height 9
type input "1"
click at [112, 85] on input "BOEING" at bounding box center [149, 87] width 94 height 9
click at [113, 86] on input "BOEING" at bounding box center [149, 87] width 94 height 9
paste input "Sky High Aerospace"
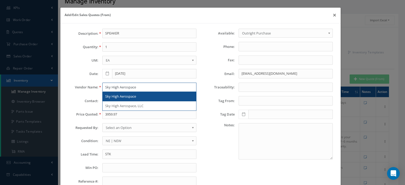
type input "Sky High Aerospace"
click at [131, 98] on span "Sky High Aerospace" at bounding box center [120, 96] width 31 height 5
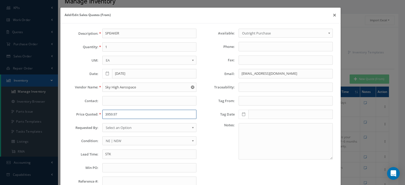
click at [111, 115] on input "3959.97" at bounding box center [149, 114] width 94 height 9
paste input "47.43"
type input "347.43"
click at [133, 128] on span "Select an Option" at bounding box center [148, 128] width 84 height 6
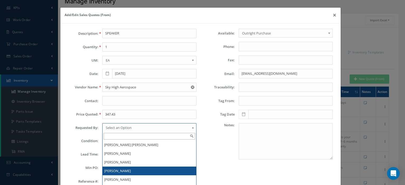
click at [130, 170] on li "[PERSON_NAME]" at bounding box center [149, 171] width 94 height 9
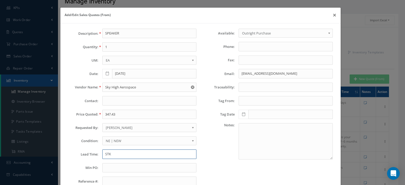
click at [113, 155] on input "STK" at bounding box center [149, 154] width 94 height 9
paste input "7 Days"
type input "7 Days"
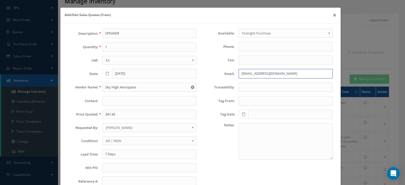
click at [241, 72] on input "sbrooks@aviall.com" at bounding box center [285, 73] width 94 height 9
paste input "quotes@skyhighaerospace"
type input "quotes@skyhighaerospace.com"
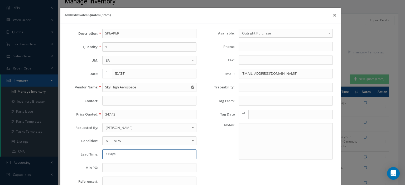
click at [110, 154] on input "7 Days" at bounding box center [149, 154] width 94 height 9
click at [134, 152] on input "7 Days" at bounding box center [149, 154] width 94 height 9
paste input "EMBRAER TRACE & EMBRAER SEGVOO-003 CERTS"
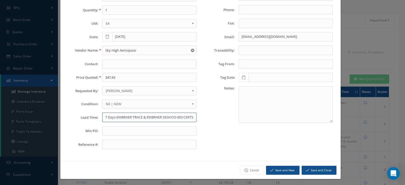
type input "7 Days-EMBRAER TRACE & EMBRAER SEGVOO-003 CERTS"
click at [316, 172] on button "Save and Close" at bounding box center [318, 170] width 35 height 9
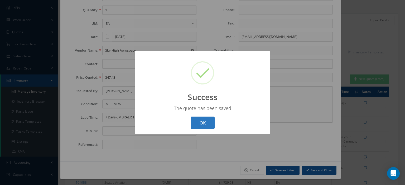
click at [212, 125] on button "OK" at bounding box center [202, 123] width 24 height 12
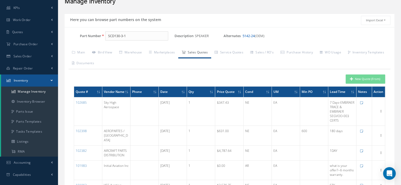
click at [248, 37] on link "5142-24" at bounding box center [248, 35] width 12 height 5
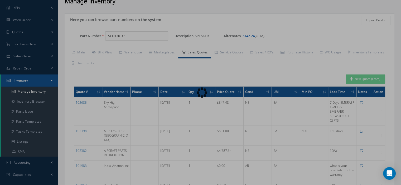
type input "5142-24"
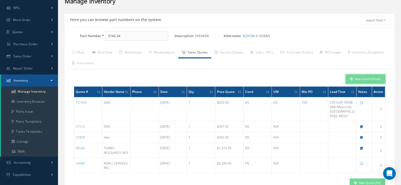
click at [365, 80] on button "New Quote (From)" at bounding box center [365, 79] width 40 height 9
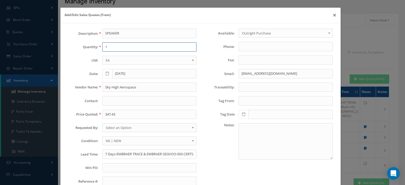
click at [113, 48] on input "1" at bounding box center [149, 46] width 94 height 9
type input "1"
click at [107, 87] on input "Sky High Aerospace" at bounding box center [149, 87] width 94 height 9
paste input "Reliance Aerospace Asset"
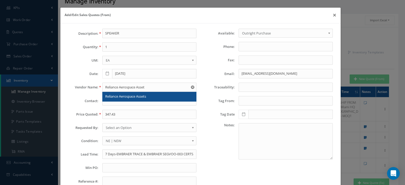
click at [120, 96] on span "Reliance Aerospace Assets" at bounding box center [125, 96] width 41 height 5
type input "Reliance Aerospace Assets"
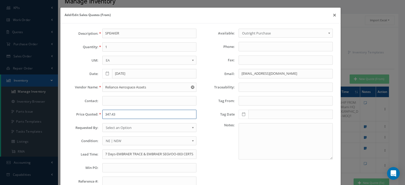
click at [113, 113] on input "347.43" at bounding box center [149, 114] width 94 height 9
click at [108, 117] on input "347.43" at bounding box center [149, 114] width 94 height 9
paste input "4,715.00"
click at [107, 115] on input "4,715.00" at bounding box center [149, 114] width 94 height 9
type input "4715.00"
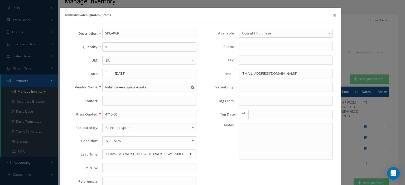
click at [110, 127] on span "Select an Option" at bounding box center [148, 128] width 84 height 6
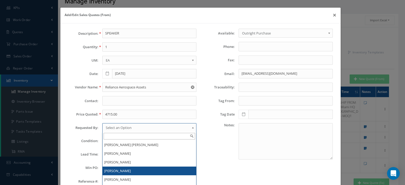
click at [110, 167] on li "[PERSON_NAME]" at bounding box center [149, 171] width 94 height 9
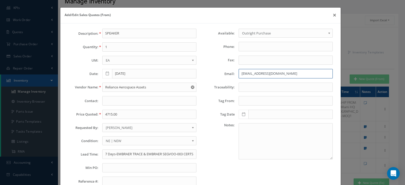
click at [238, 76] on input "quotes@skyhighaerospace.com" at bounding box center [285, 73] width 94 height 9
paste input "moe@relianceaerospace.net"
type input "moe@relianceaerospace.net"
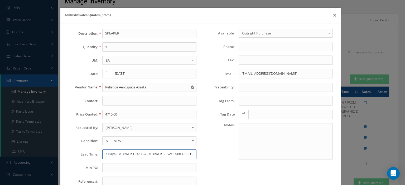
click at [142, 153] on input "7 Days-EMBRAER TRACE & EMBRAER SEGVOO-003 CERTS" at bounding box center [149, 154] width 94 height 9
click at [125, 152] on input "7 Days-EMBRAER TRACE & EMBRAER SEGVOO-003 CERTS" at bounding box center [149, 154] width 94 height 9
paste input "30 Days"
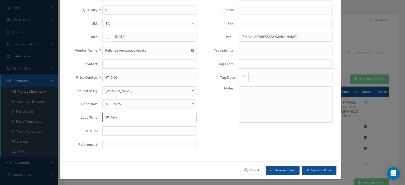
type input "30 Days"
click at [317, 168] on button "Save and Close" at bounding box center [318, 170] width 35 height 9
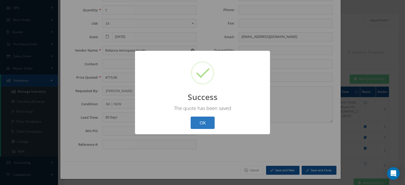
click at [207, 123] on button "OK" at bounding box center [202, 123] width 24 height 12
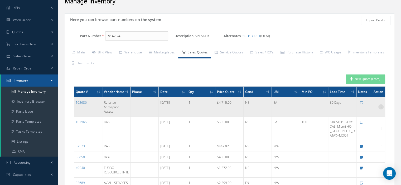
click at [380, 109] on icon at bounding box center [380, 106] width 5 height 4
click at [352, 120] on link "Remove" at bounding box center [357, 117] width 42 height 7
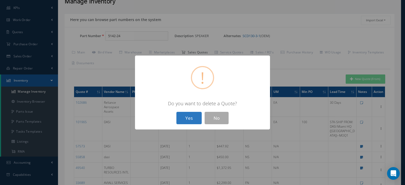
click at [179, 115] on button "Yes" at bounding box center [188, 118] width 25 height 12
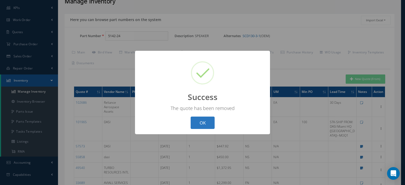
click at [206, 124] on button "OK" at bounding box center [202, 123] width 24 height 12
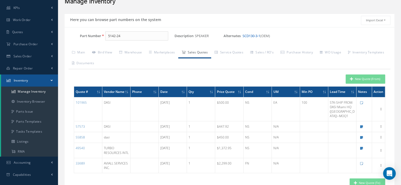
click at [249, 36] on link "SCD130-3-1" at bounding box center [251, 35] width 18 height 5
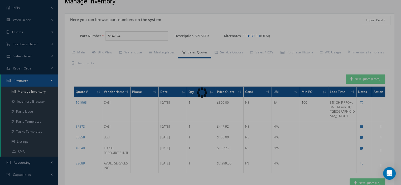
type input "SCD130-3-1"
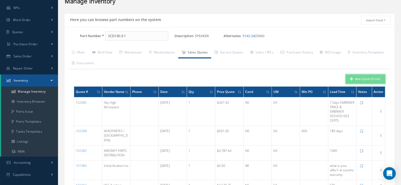
click at [352, 81] on button "New Quote (From)" at bounding box center [365, 79] width 40 height 9
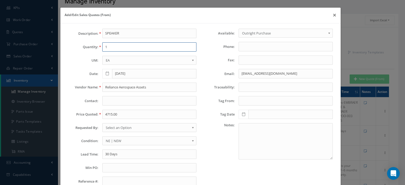
click at [113, 49] on input "1" at bounding box center [149, 46] width 94 height 9
type input "1"
click at [112, 112] on input "4715.00" at bounding box center [149, 114] width 94 height 9
paste input "$4,867.83"
click at [105, 115] on input "$4,867.83" at bounding box center [149, 114] width 94 height 9
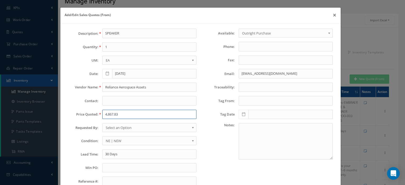
click at [107, 114] on input "4,867.83" at bounding box center [149, 114] width 94 height 9
type input "4867.83"
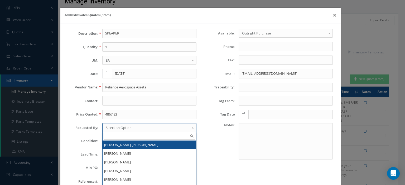
click at [117, 125] on span "Select an Option" at bounding box center [148, 128] width 84 height 6
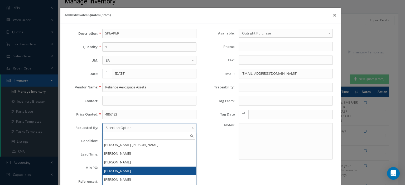
click at [120, 171] on li "[PERSON_NAME]" at bounding box center [149, 171] width 94 height 9
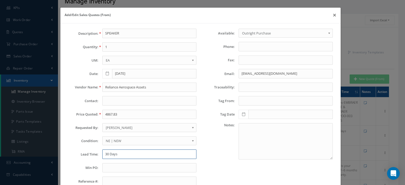
click at [114, 155] on input "30 Days" at bounding box center [149, 154] width 94 height 9
type input "STK"
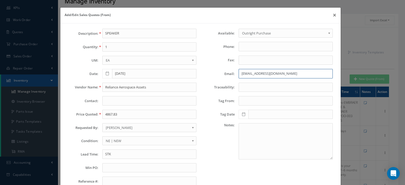
click at [256, 71] on input "moe@relianceaerospace.net" at bounding box center [285, 73] width 94 height 9
paste input "ely@aircraftparts.net>"
type input "ely@aircraftparts.net"
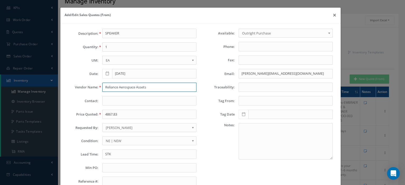
click at [124, 85] on input "Reliance Aerospace Assets" at bounding box center [149, 87] width 94 height 9
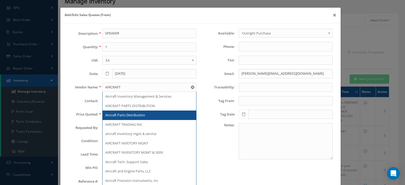
click at [123, 114] on span "Aircraft Parts Distribution" at bounding box center [125, 115] width 40 height 5
type input "Aircraft Parts Distribution"
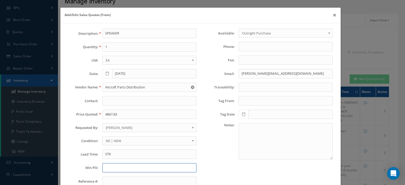
click at [109, 165] on input "text" at bounding box center [149, 167] width 94 height 9
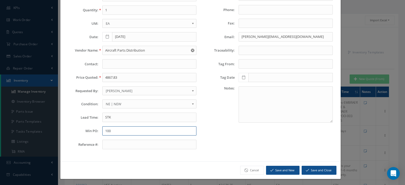
type input "100"
click at [312, 169] on button "Save and Close" at bounding box center [318, 170] width 35 height 9
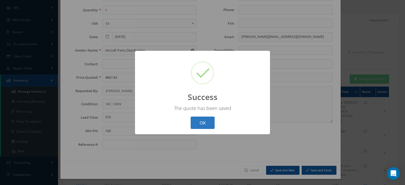
click at [204, 124] on button "OK" at bounding box center [202, 123] width 24 height 12
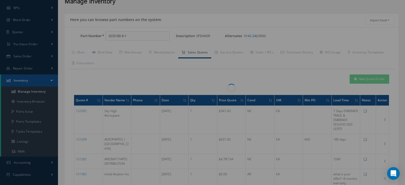
scroll to position [0, 0]
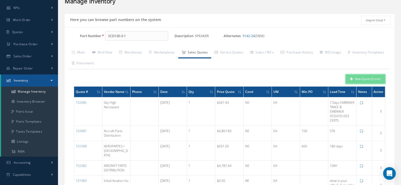
click at [368, 76] on button "New Quote (From)" at bounding box center [365, 79] width 40 height 9
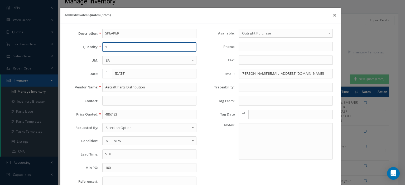
click at [145, 46] on input "1" at bounding box center [149, 46] width 94 height 9
type input "1"
click at [128, 85] on input "Aircraft Parts Distribution" at bounding box center [149, 87] width 94 height 9
paste input "SCD130-3-1"
type input "SCD130-3-1"
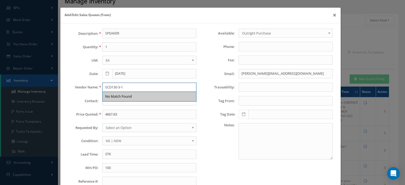
drag, startPoint x: 117, startPoint y: 87, endPoint x: 85, endPoint y: 89, distance: 32.2
click at [92, 88] on div "Vendor Name: SCD130-3-1 No Match Found" at bounding box center [132, 87] width 136 height 9
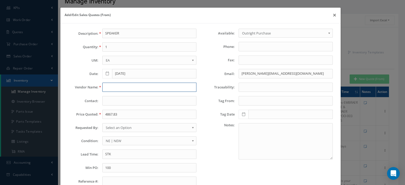
click at [110, 86] on input "text" at bounding box center [149, 87] width 94 height 9
paste input "Seattle Aviation Solutions"
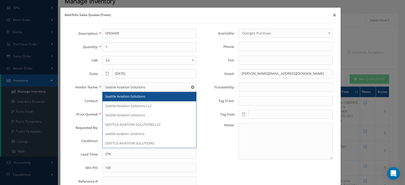
click at [132, 96] on span "Seattle Aviation Solutions" at bounding box center [125, 96] width 40 height 5
type input "Seattle Aviation Solutions"
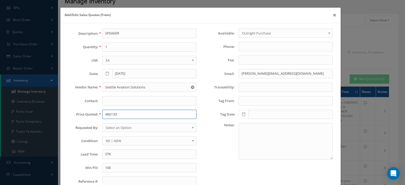
click at [119, 112] on input "4867.83" at bounding box center [149, 114] width 94 height 9
click at [107, 114] on input "4867.83" at bounding box center [149, 114] width 94 height 9
paste input ",818.66"
click at [107, 115] on input "4,818.66" at bounding box center [149, 114] width 94 height 9
type input "4818.66"
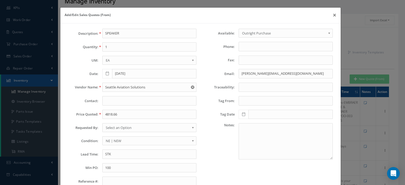
click at [117, 129] on span "Select an Option" at bounding box center [148, 128] width 84 height 6
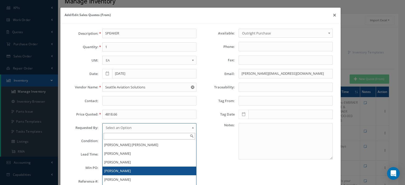
click at [119, 168] on li "[PERSON_NAME]" at bounding box center [149, 171] width 94 height 9
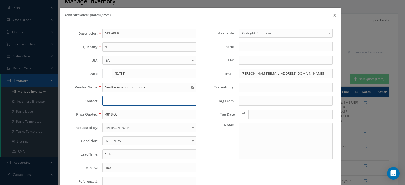
click at [112, 98] on input "text" at bounding box center [149, 100] width 94 height 9
paste input "Mustafa Altork CEO"
type input "Mustafa Altork"
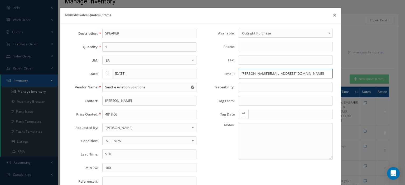
click at [241, 74] on input "ely@aircraftparts.net" at bounding box center [285, 73] width 94 height 9
paste input "m.altork@seattleav.com"
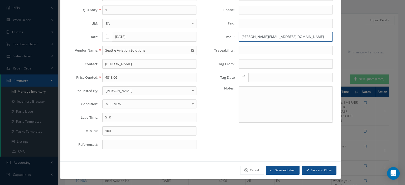
type input "m.altork@seattleav.com"
click at [306, 166] on button "Save and Close" at bounding box center [318, 170] width 35 height 9
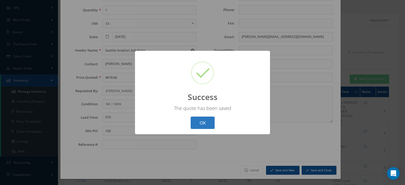
click at [205, 122] on button "OK" at bounding box center [202, 123] width 24 height 12
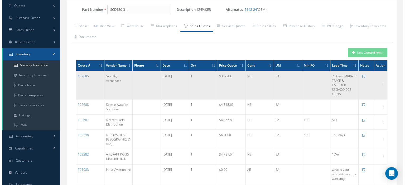
scroll to position [0, 0]
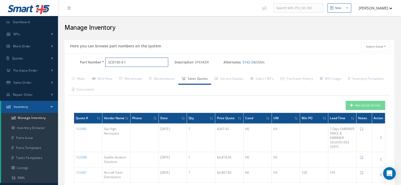
drag, startPoint x: 105, startPoint y: 60, endPoint x: 65, endPoint y: 59, distance: 40.3
click at [66, 59] on div "Part Number SCD130-3-1" at bounding box center [120, 62] width 110 height 9
click at [109, 63] on input "Part Number" at bounding box center [136, 62] width 63 height 9
paste input "20200-1104-0102"
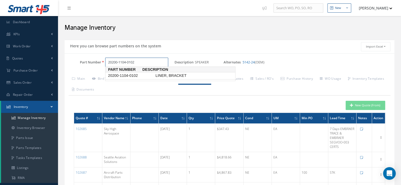
click at [126, 76] on span "20200-1104-0102" at bounding box center [130, 76] width 47 height 6
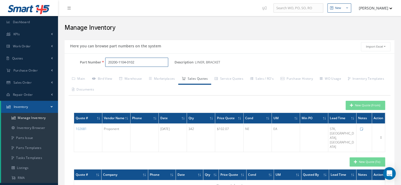
type input "20200-1104-0102"
click at [358, 105] on button "New Quote (From)" at bounding box center [365, 105] width 40 height 9
type input "LINER, BRACKET"
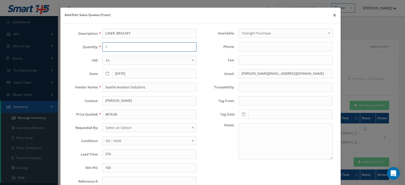
click at [114, 48] on input "1" at bounding box center [149, 46] width 94 height 9
type input "342"
click at [110, 85] on input "Seattle Aviation Solutions" at bounding box center [149, 87] width 94 height 9
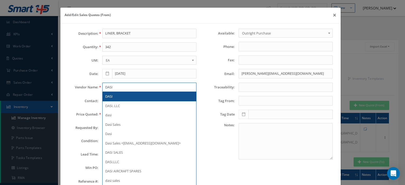
type input "DASI"
click at [110, 95] on span "DASI" at bounding box center [108, 96] width 7 height 5
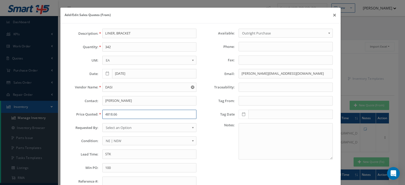
click at [106, 111] on input "4818.66" at bounding box center [149, 114] width 94 height 9
click at [110, 112] on input "4818.66" at bounding box center [149, 114] width 94 height 9
paste input "112.17"
type input "112.17"
click at [127, 125] on span "Select an Option" at bounding box center [148, 128] width 84 height 6
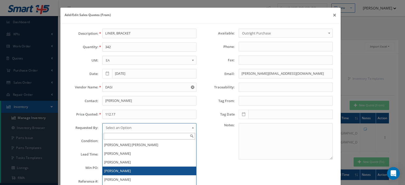
click at [133, 167] on li "[PERSON_NAME]" at bounding box center [149, 171] width 94 height 9
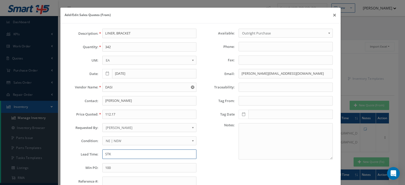
click at [121, 153] on input "STK" at bounding box center [149, 154] width 94 height 9
drag, startPoint x: 110, startPoint y: 153, endPoint x: 101, endPoint y: 153, distance: 8.4
click at [102, 153] on input "STK-MOQ 1" at bounding box center [149, 154] width 94 height 9
paste input "3 Days"
click at [126, 155] on input "3 Days-MOQ 1" at bounding box center [149, 154] width 94 height 9
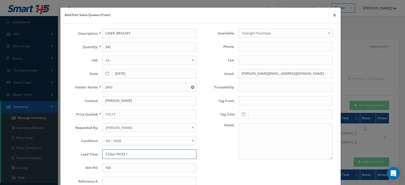
click at [115, 153] on input "3 Days-MOQ 1" at bounding box center [149, 154] width 94 height 9
paste input "Brea, USA"
type input "3 Days-Brea, USA--MOQ 1"
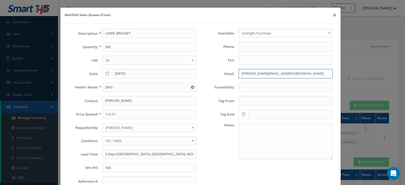
click at [243, 72] on input "m.altork@seattleav.com" at bounding box center [285, 73] width 94 height 9
paste input "sales@dasi"
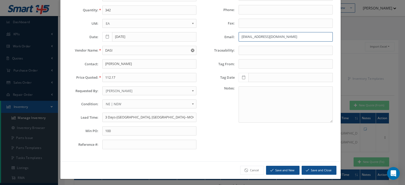
type input "sales@dasi.com"
click at [324, 167] on button "Save and Close" at bounding box center [318, 170] width 35 height 9
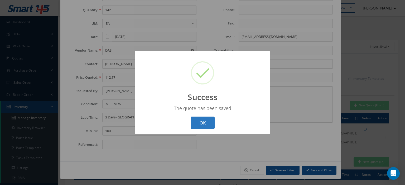
click at [203, 120] on button "OK" at bounding box center [202, 123] width 24 height 12
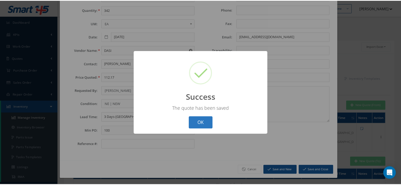
scroll to position [0, 0]
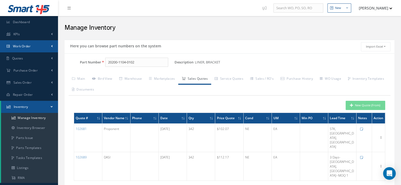
click at [30, 48] on span "Work Order" at bounding box center [22, 46] width 18 height 4
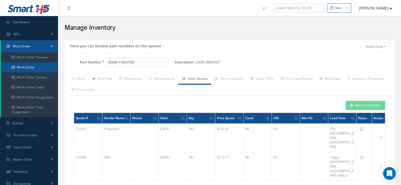
click at [29, 70] on link "Work Order" at bounding box center [29, 67] width 57 height 10
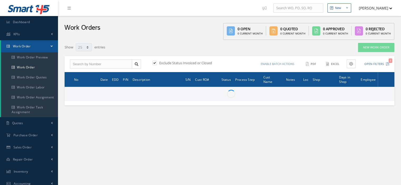
select select "25"
click at [99, 61] on input "text" at bounding box center [101, 64] width 62 height 9
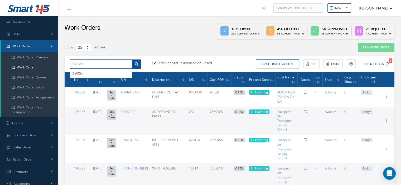
type input "196295"
click at [137, 66] on link at bounding box center [136, 64] width 9 height 9
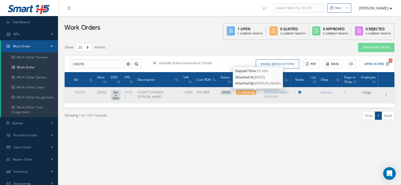
click at [254, 94] on span "1 - Incoming" at bounding box center [245, 92] width 17 height 4
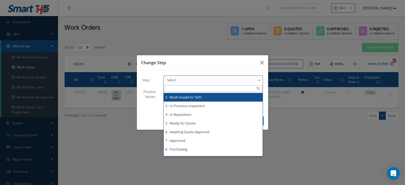
click at [252, 83] on span "Select" at bounding box center [211, 80] width 89 height 6
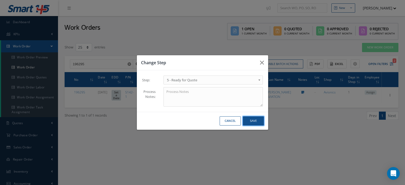
click at [255, 120] on button "Save" at bounding box center [253, 120] width 21 height 9
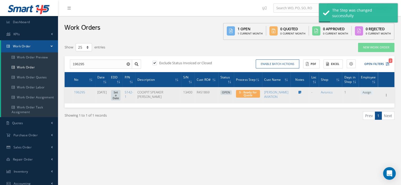
click at [367, 92] on span "Assign" at bounding box center [366, 92] width 12 height 5
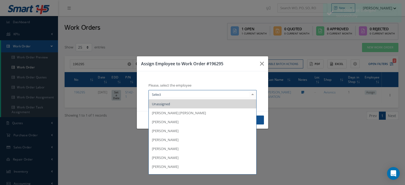
click at [251, 95] on div at bounding box center [252, 94] width 7 height 9
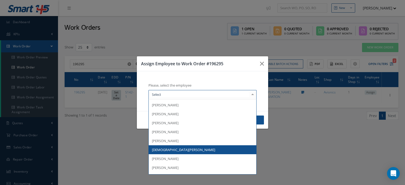
click at [180, 148] on ul "Unassigned Alexis Joaquin Padilla Bernabe Cortazar Brandon Ravelo Carlos Pena D…" at bounding box center [202, 123] width 107 height 152
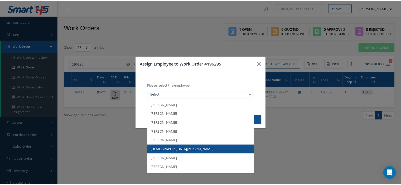
scroll to position [77, 0]
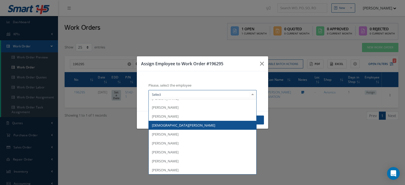
click at [183, 128] on span "Jesus Padron" at bounding box center [202, 125] width 107 height 9
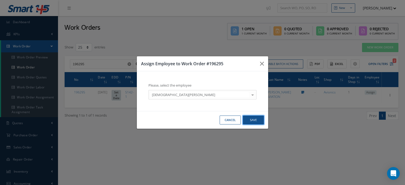
click at [255, 122] on button "Save" at bounding box center [253, 120] width 21 height 9
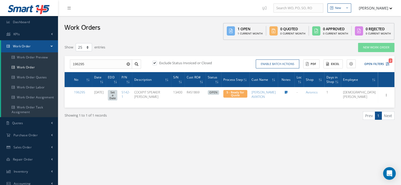
click at [36, 45] on link "Work Order" at bounding box center [29, 46] width 57 height 12
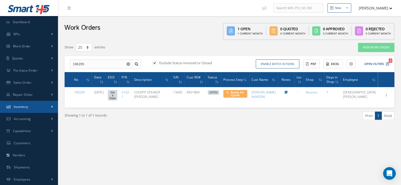
click at [35, 107] on link "Inventory" at bounding box center [29, 107] width 58 height 12
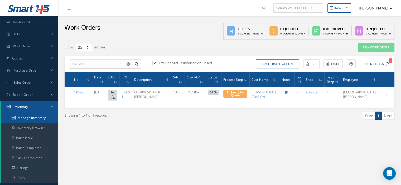
click at [32, 117] on link "Manage Inventory" at bounding box center [29, 118] width 57 height 10
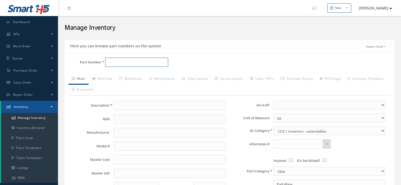
click at [115, 63] on input "Part Number" at bounding box center [136, 62] width 63 height 9
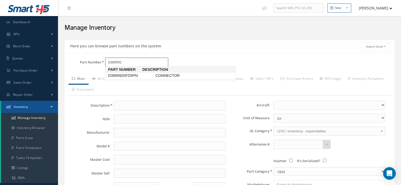
click at [124, 76] on span "D3899920FD5PN" at bounding box center [130, 76] width 47 height 6
type input "D3899920FD5PN"
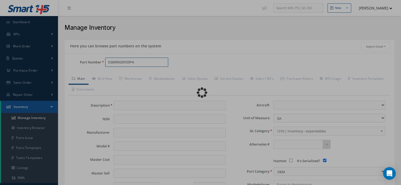
type input "CONNECTOR"
type input "HONEYWELL"
type input "0.00"
select select
checkbox input "true"
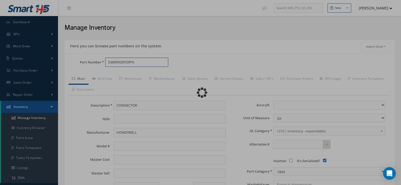
type textarea "FOR P/N [PHONE_NUMBER]"
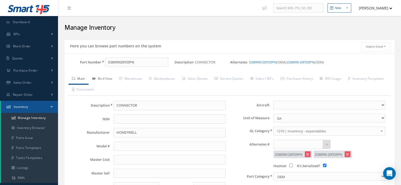
click at [107, 80] on link "Bird View" at bounding box center [102, 79] width 27 height 11
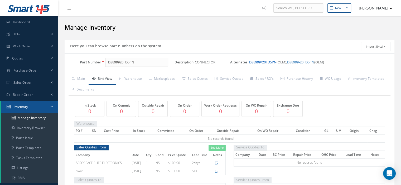
click at [256, 63] on link "D38999/20FD5PN" at bounding box center [262, 62] width 27 height 5
click at [298, 62] on link "D38999-20FD5PN" at bounding box center [299, 62] width 27 height 5
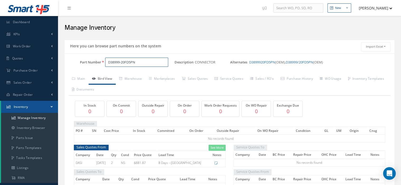
drag, startPoint x: 143, startPoint y: 64, endPoint x: 108, endPoint y: 62, distance: 35.6
click at [108, 62] on input "D38999-20FD5PN" at bounding box center [136, 62] width 63 height 9
click at [299, 62] on link "D38999/20FD5PN" at bounding box center [299, 62] width 27 height 5
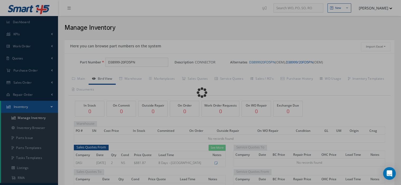
type input "D38999/20FD5PN"
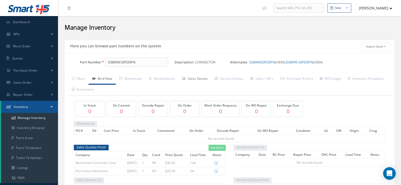
click at [204, 79] on link "Sales Quotes" at bounding box center [194, 79] width 33 height 11
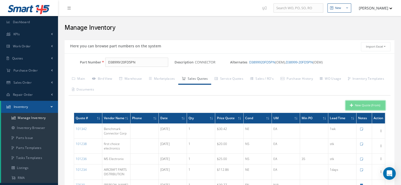
drag, startPoint x: 368, startPoint y: 106, endPoint x: 360, endPoint y: 105, distance: 8.0
click at [368, 106] on button "New Quote (From)" at bounding box center [365, 105] width 40 height 9
type input "CONNECTOR"
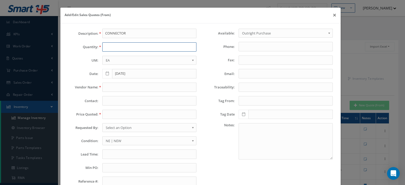
click at [137, 46] on input "text" at bounding box center [149, 46] width 94 height 9
type input "68"
click at [130, 86] on input "text" at bounding box center [149, 87] width 94 height 9
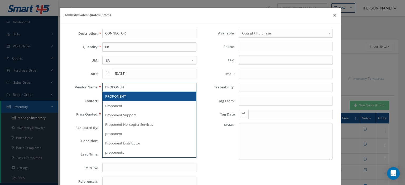
type input "PROPONENT"
click at [128, 94] on div "PROPONENT" at bounding box center [149, 96] width 88 height 5
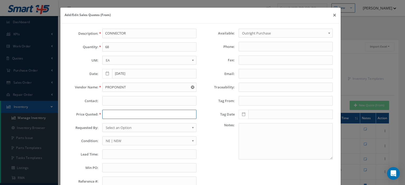
click at [112, 115] on input "text" at bounding box center [149, 114] width 94 height 9
type input "36.69"
click at [111, 126] on span "Select an Option" at bounding box center [148, 128] width 84 height 6
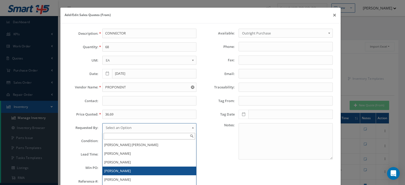
click at [117, 168] on li "[PERSON_NAME]" at bounding box center [149, 171] width 94 height 9
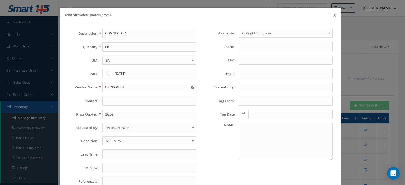
click at [115, 141] on span "NE | NEW" at bounding box center [148, 141] width 84 height 6
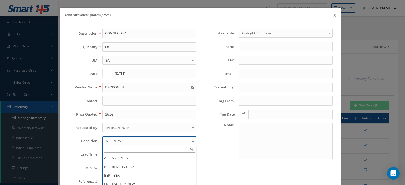
click at [115, 141] on span "NE | NEW" at bounding box center [148, 141] width 84 height 6
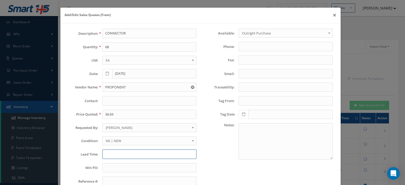
click at [110, 151] on input "text" at bounding box center [149, 154] width 94 height 9
type input "STK--Tamarac Fl"
click at [108, 164] on input "text" at bounding box center [149, 167] width 94 height 9
type input "35.00"
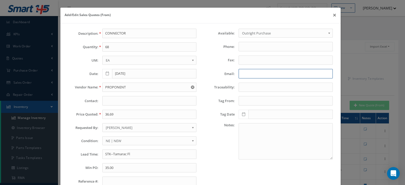
click at [240, 71] on input "Email:" at bounding box center [285, 73] width 94 height 9
paste input "support@proponent.com"
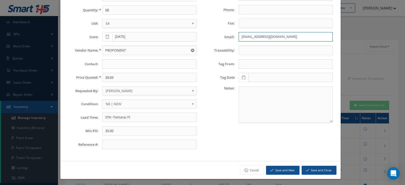
type input "support@proponent.com"
click at [315, 171] on button "Save and Close" at bounding box center [318, 170] width 35 height 9
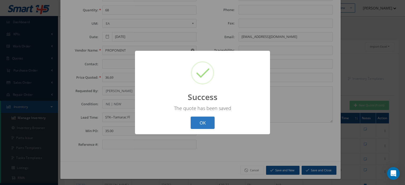
click at [202, 119] on button "OK" at bounding box center [202, 123] width 24 height 12
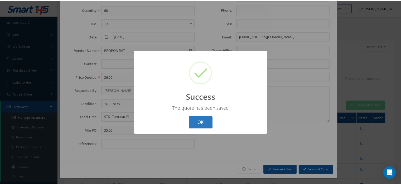
scroll to position [0, 0]
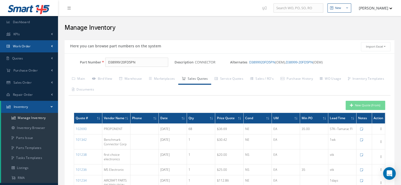
click at [25, 46] on span "Work Order" at bounding box center [22, 46] width 18 height 4
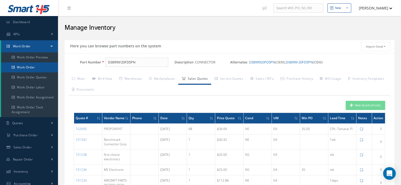
click at [25, 66] on link "Work Order" at bounding box center [29, 67] width 57 height 10
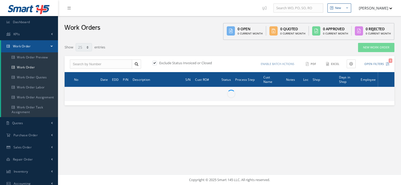
select select "25"
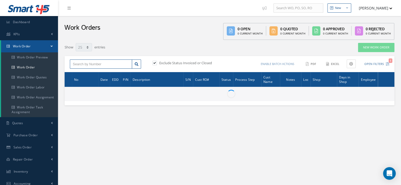
click at [78, 63] on input "text" at bounding box center [101, 64] width 62 height 9
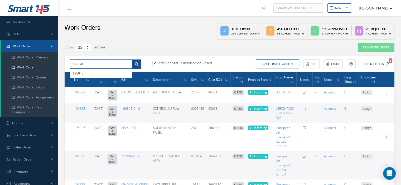
type input "195646"
click at [135, 65] on icon at bounding box center [137, 64] width 4 height 4
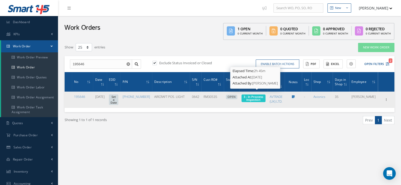
click at [259, 95] on span "3 - In Proccess Inspection" at bounding box center [252, 98] width 19 height 7
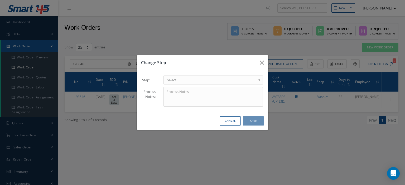
click at [259, 79] on b at bounding box center [260, 81] width 5 height 8
click at [253, 124] on button "Save" at bounding box center [253, 120] width 21 height 9
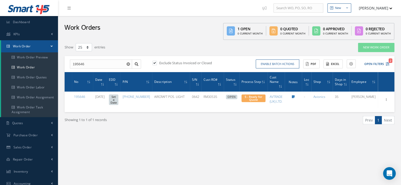
click at [53, 47] on link "Work Order" at bounding box center [29, 46] width 57 height 12
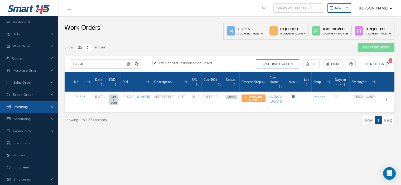
click at [35, 107] on link "Inventory" at bounding box center [29, 107] width 58 height 12
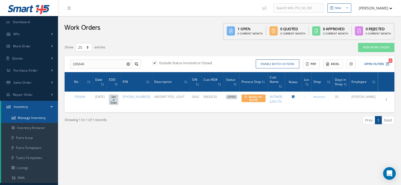
click at [35, 118] on link "Manage Inventory" at bounding box center [29, 118] width 57 height 10
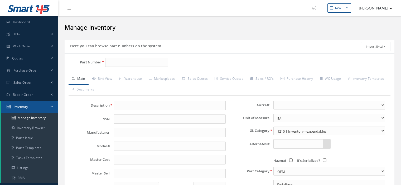
select select
click at [115, 64] on input "Part Number" at bounding box center [136, 62] width 63 height 9
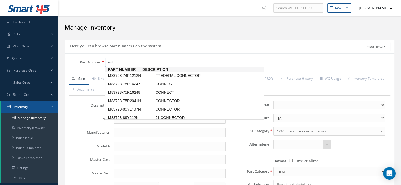
type input "m"
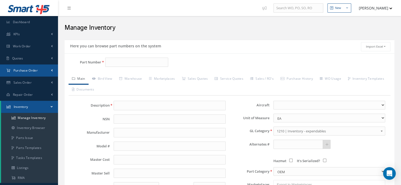
click at [37, 72] on span "Purchase Order" at bounding box center [25, 70] width 24 height 4
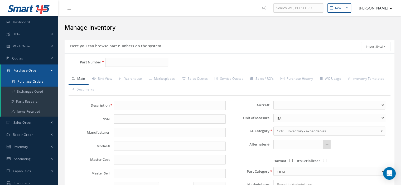
click at [34, 81] on a=1&status_id=2&status_id=3&status_id=5&collapsedFilters"] "Purchase Orders" at bounding box center [29, 82] width 57 height 10
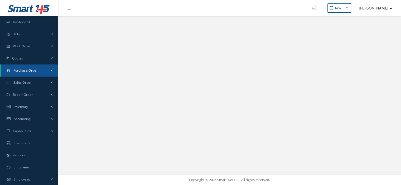
select select "25"
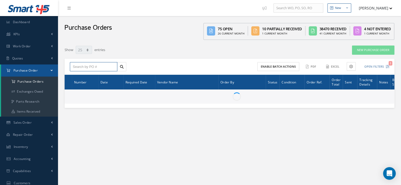
click at [77, 67] on input "text" at bounding box center [93, 66] width 47 height 9
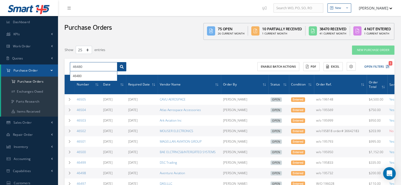
type input "46480"
click at [121, 66] on icon at bounding box center [122, 67] width 4 height 4
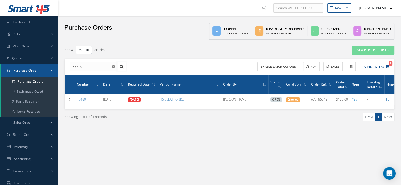
scroll to position [0, 24]
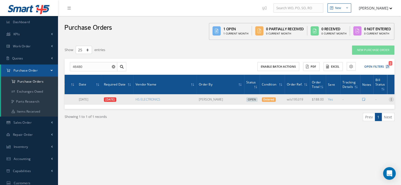
click at [391, 98] on icon at bounding box center [390, 99] width 5 height 4
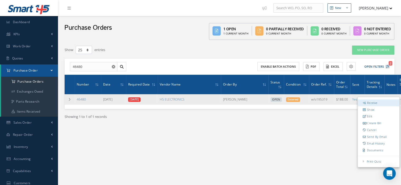
click at [368, 103] on link "Receive" at bounding box center [379, 103] width 42 height 7
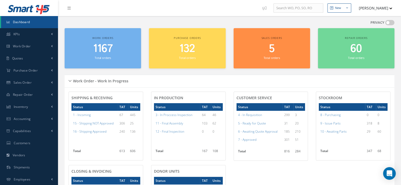
click at [391, 10] on button "[PERSON_NAME]" at bounding box center [373, 8] width 38 height 10
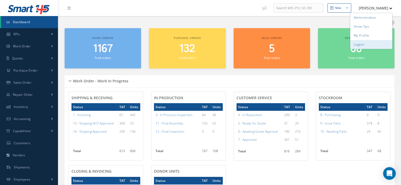
click at [365, 44] on link "Logout" at bounding box center [371, 44] width 42 height 9
